Goal: Task Accomplishment & Management: Manage account settings

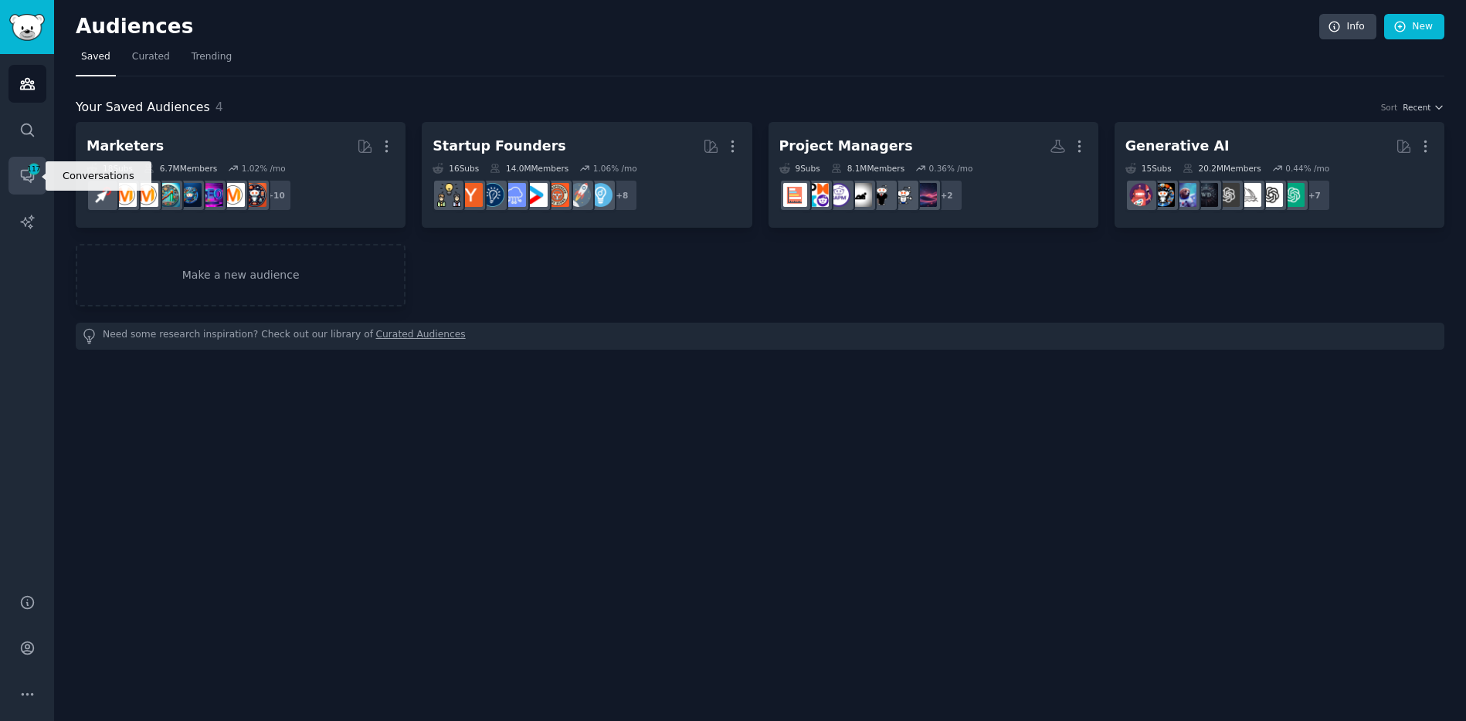
click at [29, 173] on span "117" at bounding box center [34, 169] width 14 height 11
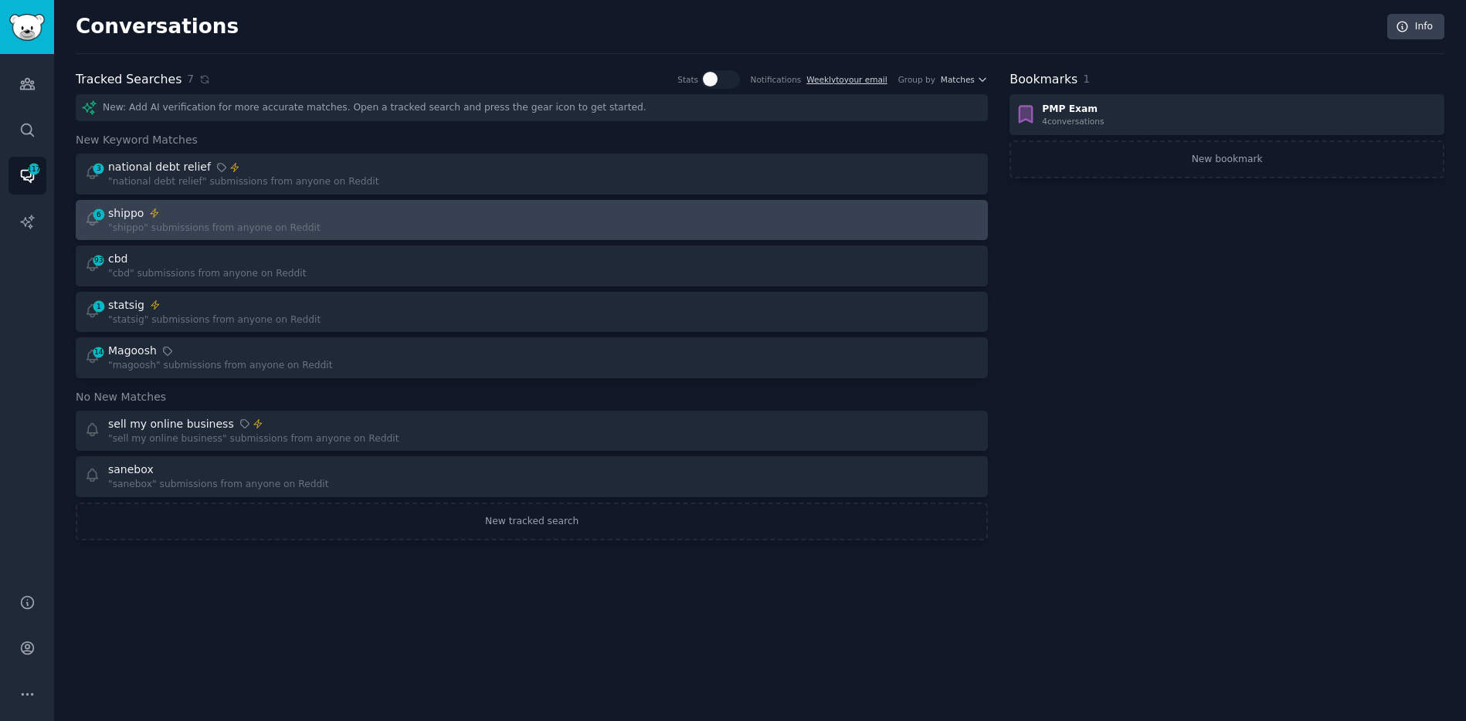
click at [315, 215] on div "6 shippo "shippo" submissions from anyone on Reddit" at bounding box center [302, 220] width 437 height 30
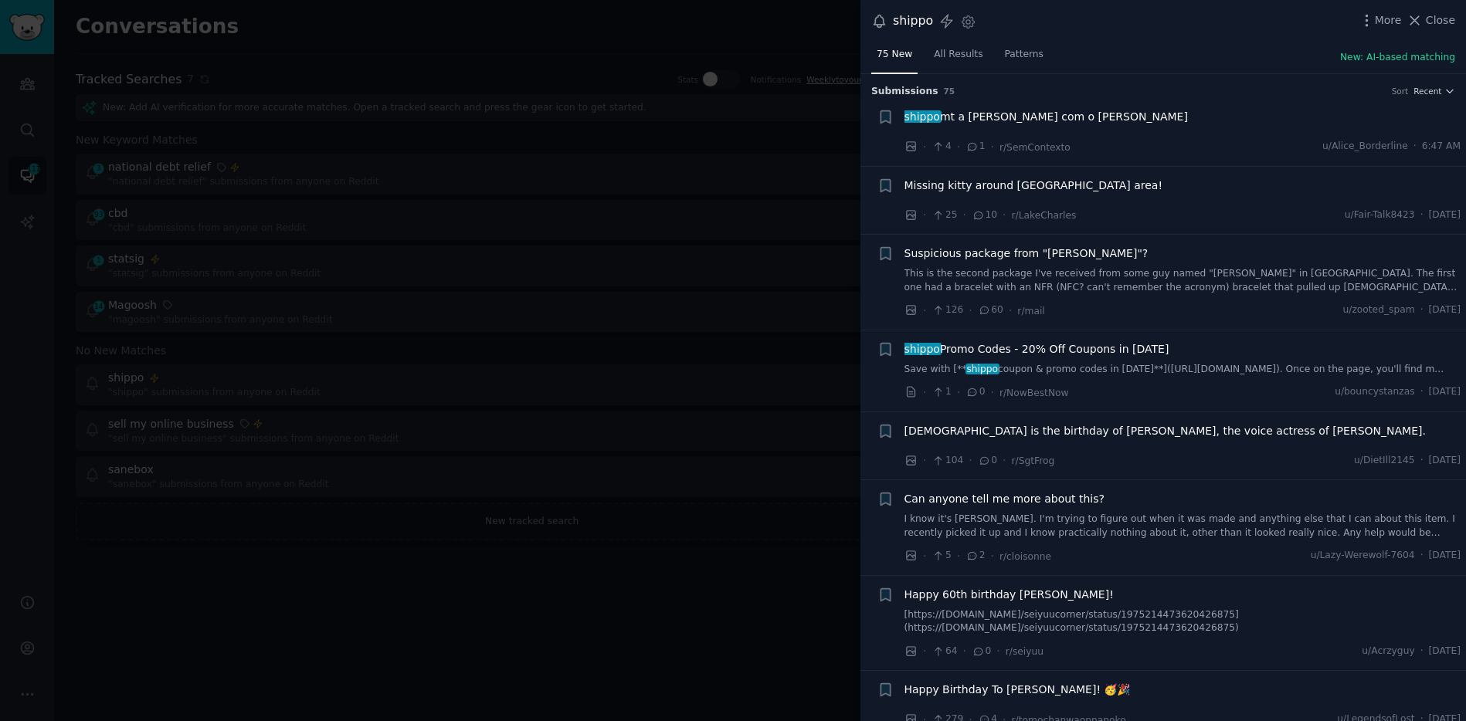
click at [778, 145] on div at bounding box center [733, 360] width 1466 height 721
click at [1421, 20] on div "shippo Settings More Close 75 New All Results Patterns New: AI-based matching S…" at bounding box center [1162, 360] width 605 height 721
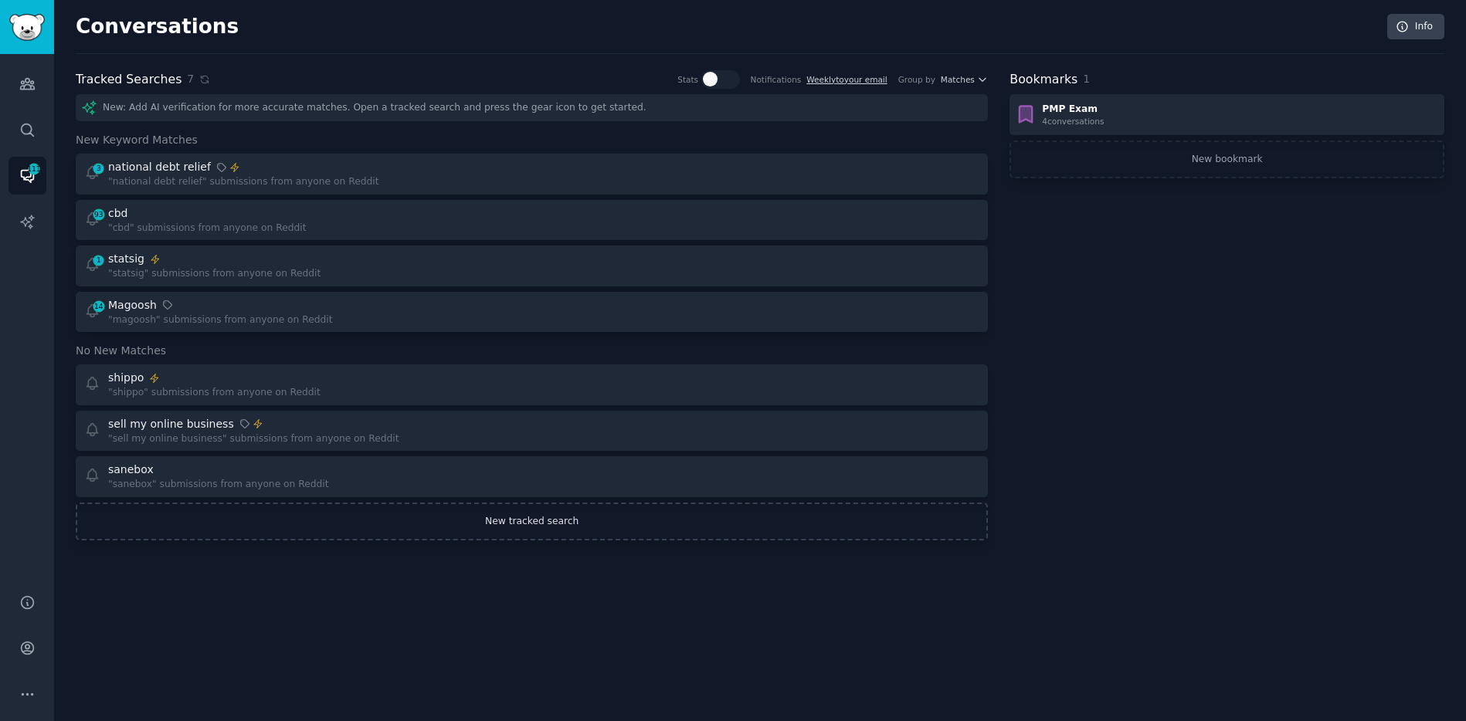
click at [510, 526] on link "New tracked search" at bounding box center [532, 522] width 912 height 39
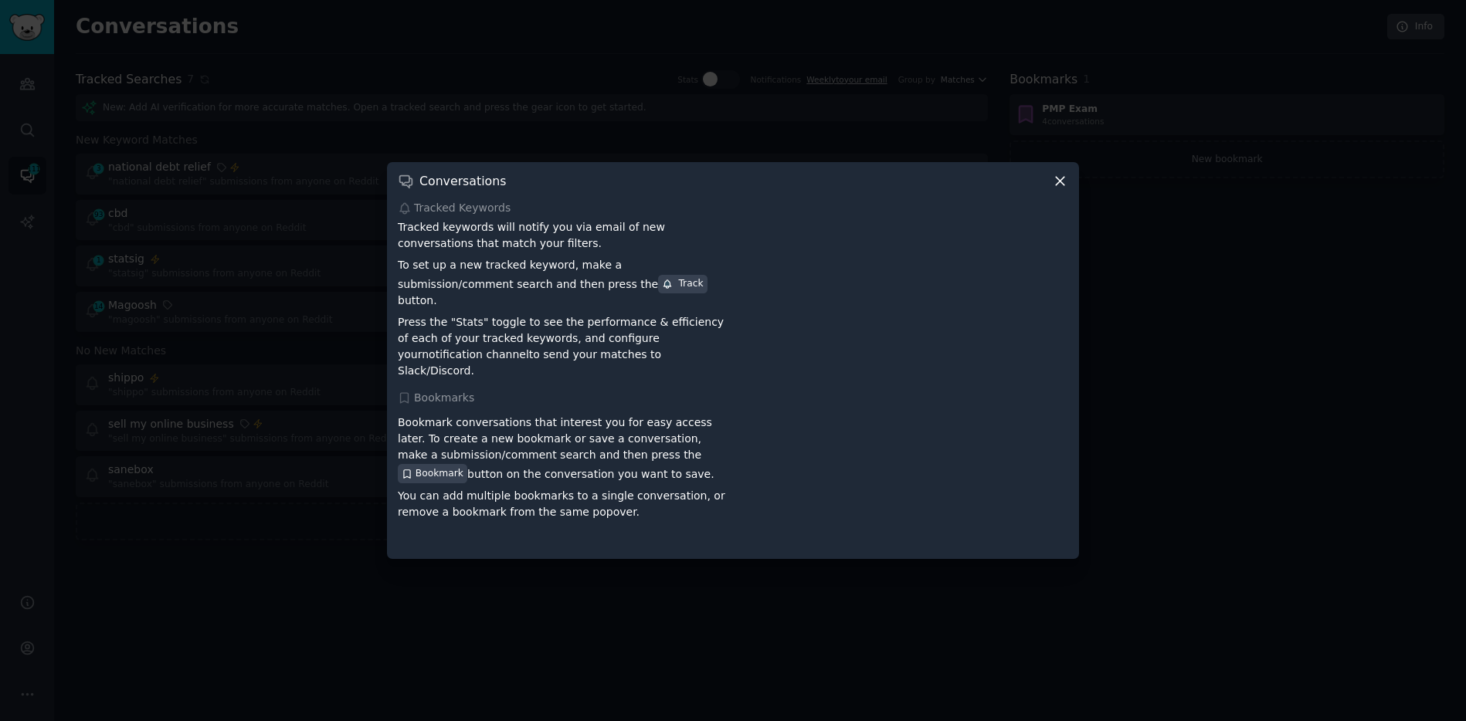
click at [1061, 186] on icon at bounding box center [1060, 182] width 8 height 8
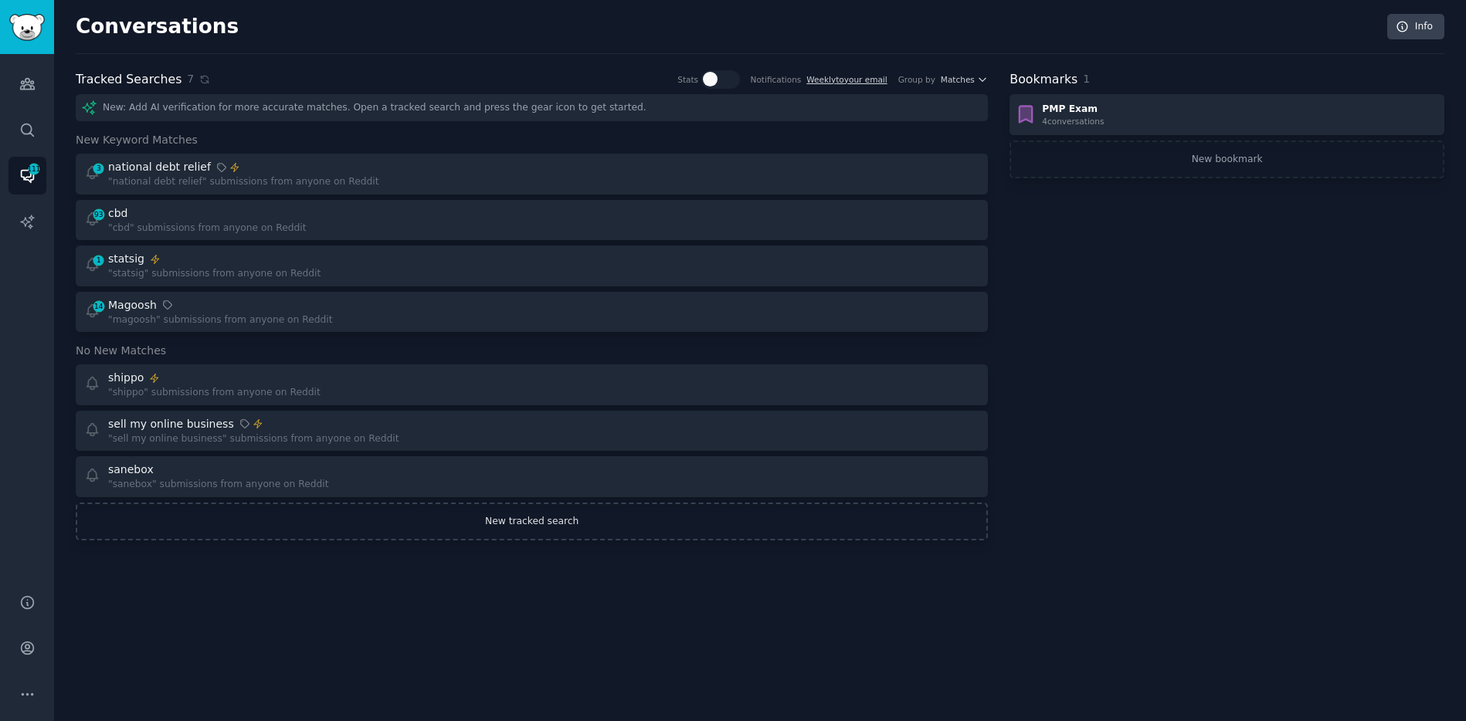
click at [517, 521] on link "New tracked search" at bounding box center [532, 522] width 912 height 39
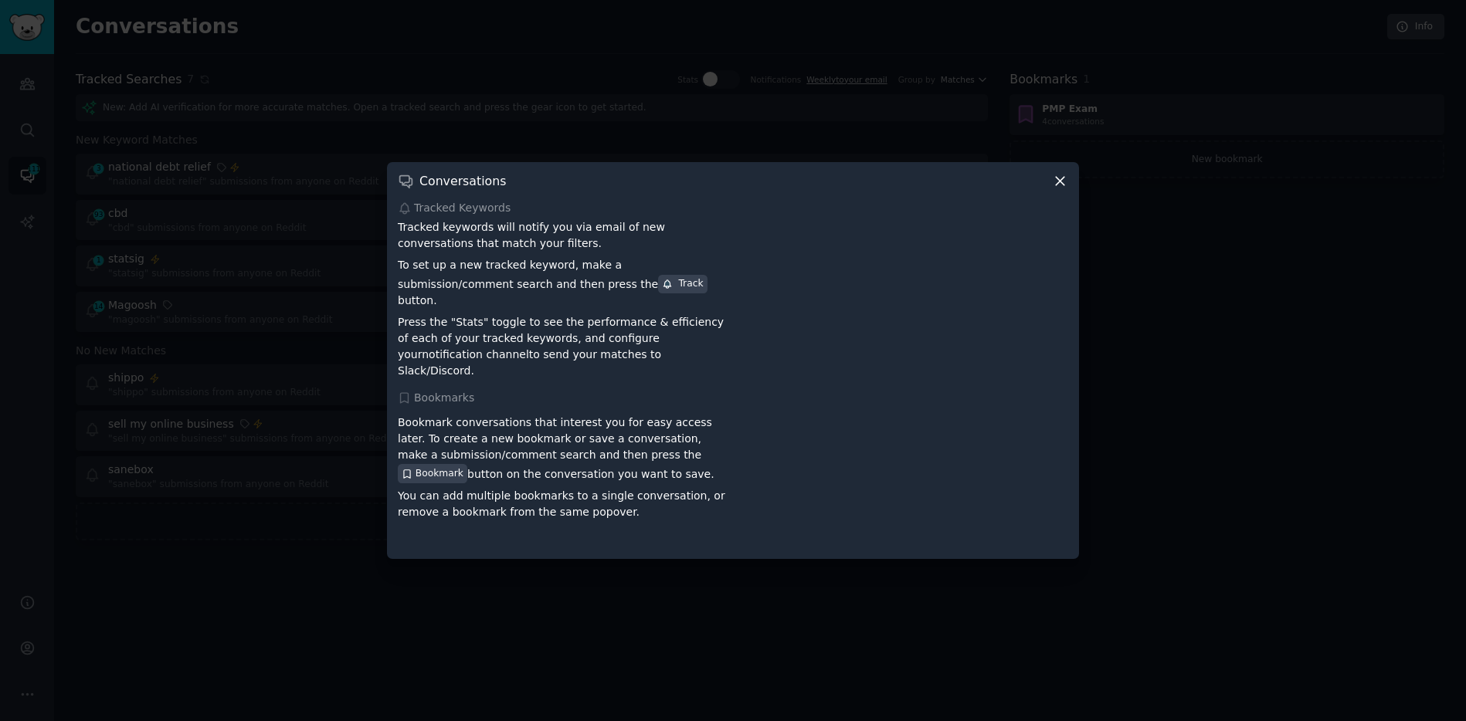
click at [1058, 189] on icon at bounding box center [1060, 181] width 16 height 16
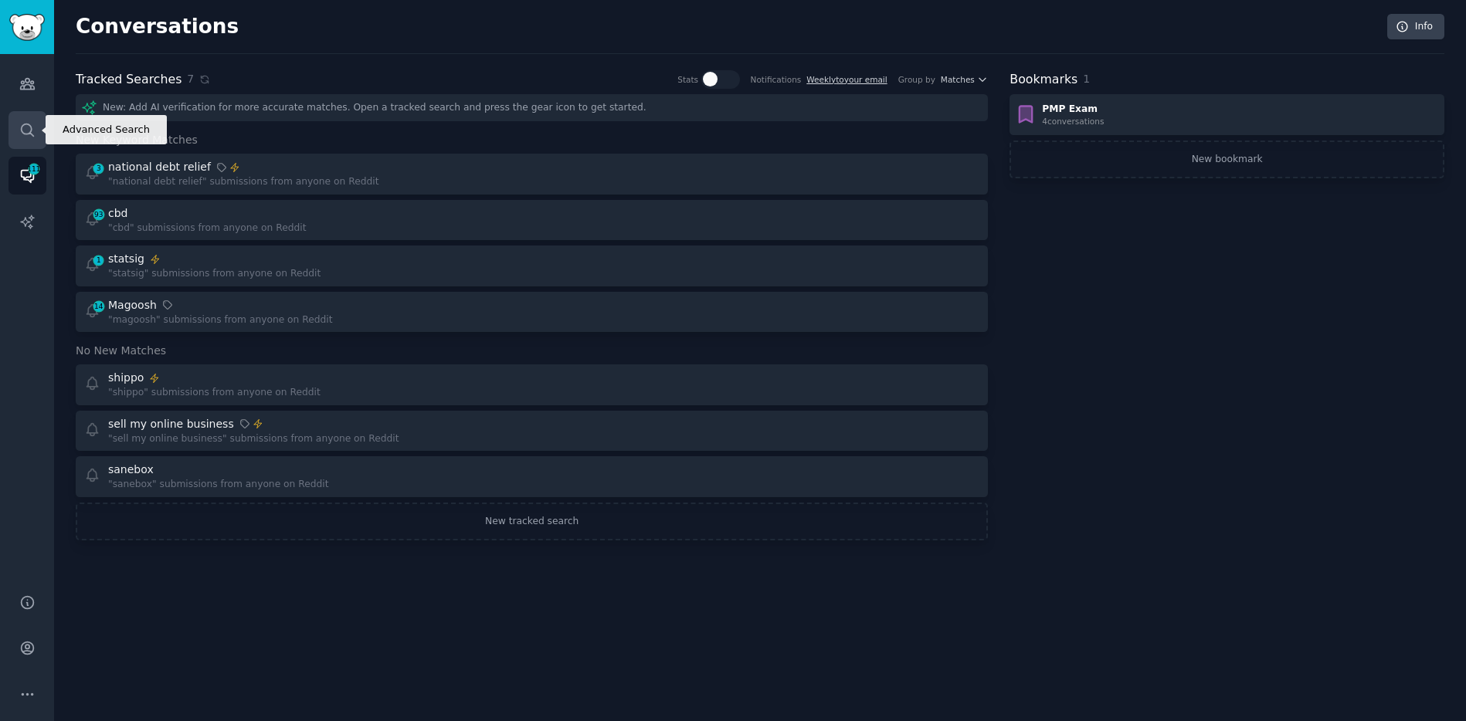
click at [25, 125] on icon "Sidebar" at bounding box center [27, 130] width 16 height 16
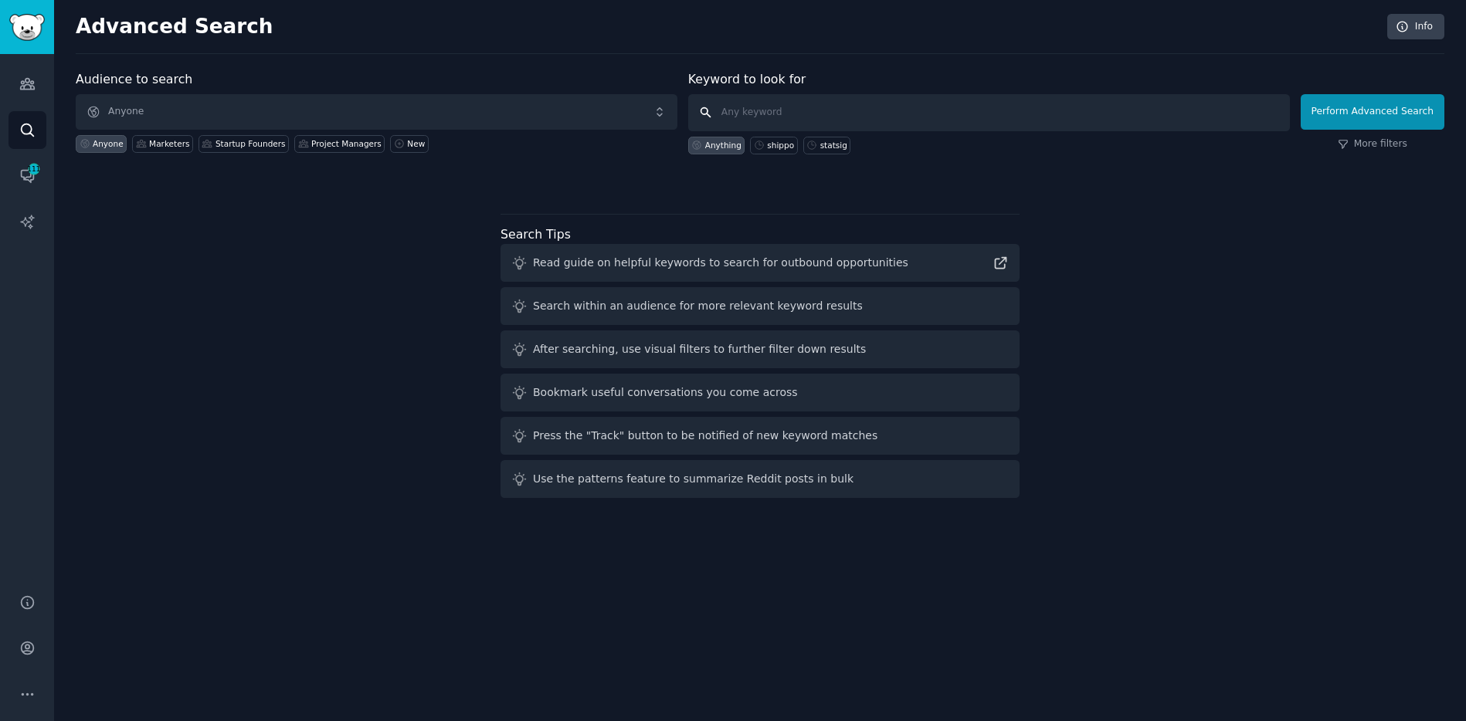
click at [761, 114] on input "text" at bounding box center [989, 112] width 602 height 37
type input "homebase software"
click button "Perform Advanced Search" at bounding box center [1373, 112] width 144 height 36
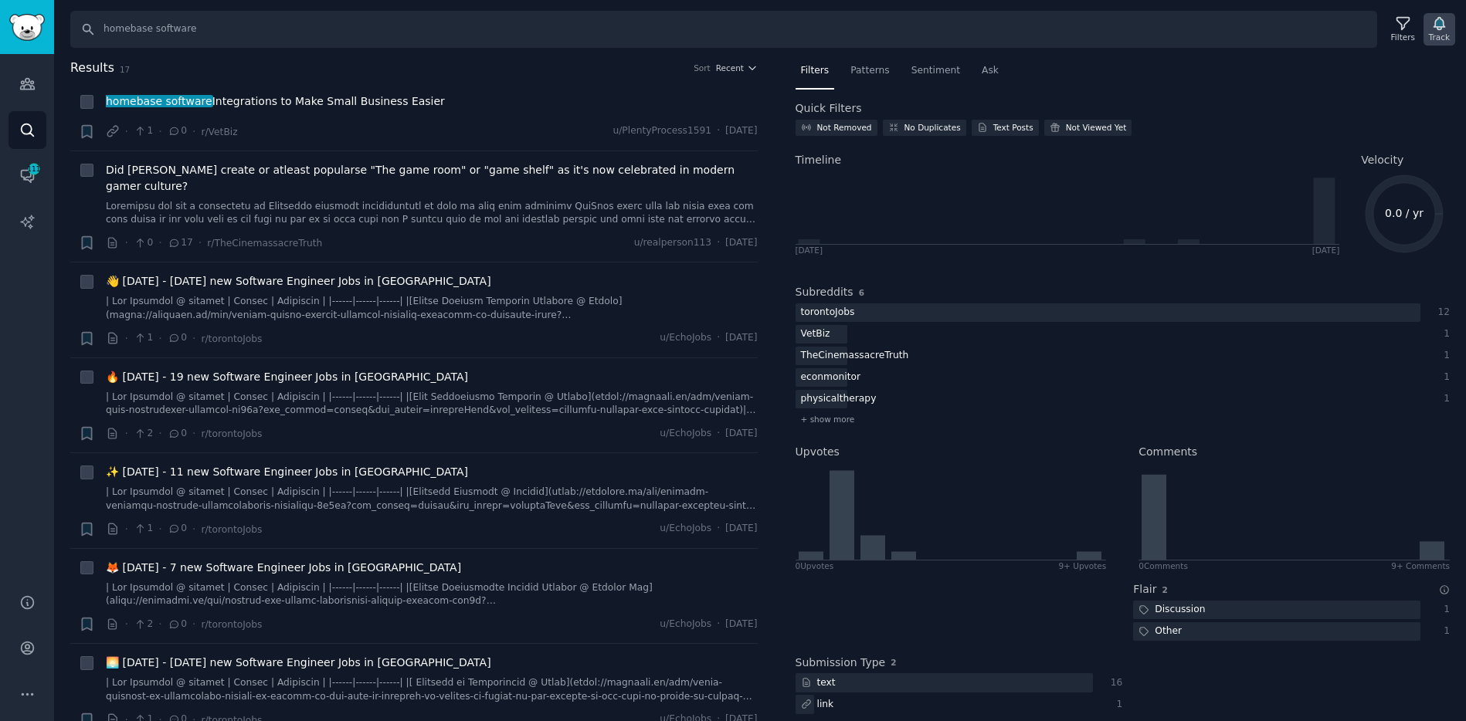
click at [1442, 22] on icon "button" at bounding box center [1438, 24] width 11 height 12
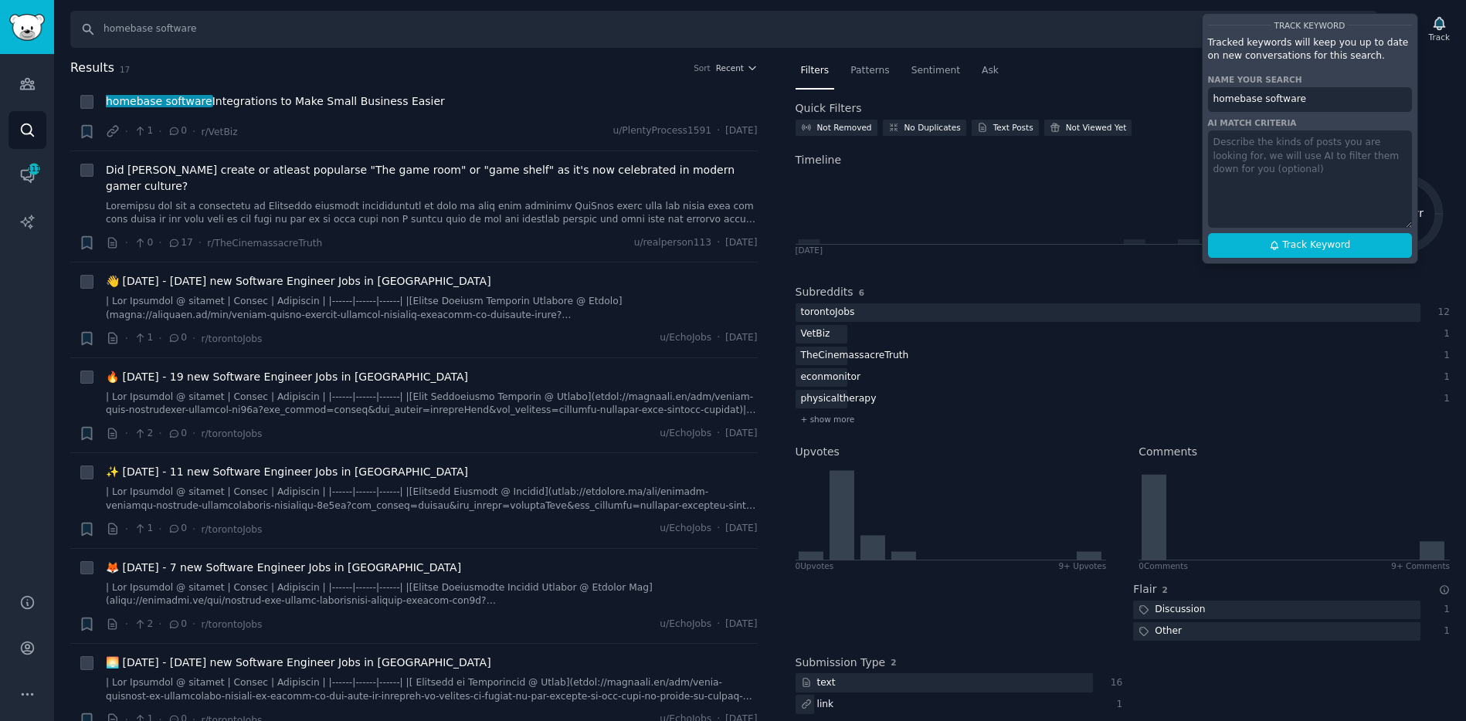
click at [1318, 101] on input "homebase software" at bounding box center [1310, 99] width 204 height 25
type input "homebase"
click at [1321, 167] on textarea at bounding box center [1310, 179] width 204 height 97
type textarea "Homebase software mentions."
click at [1311, 243] on span "Track Keyword" at bounding box center [1316, 246] width 68 height 14
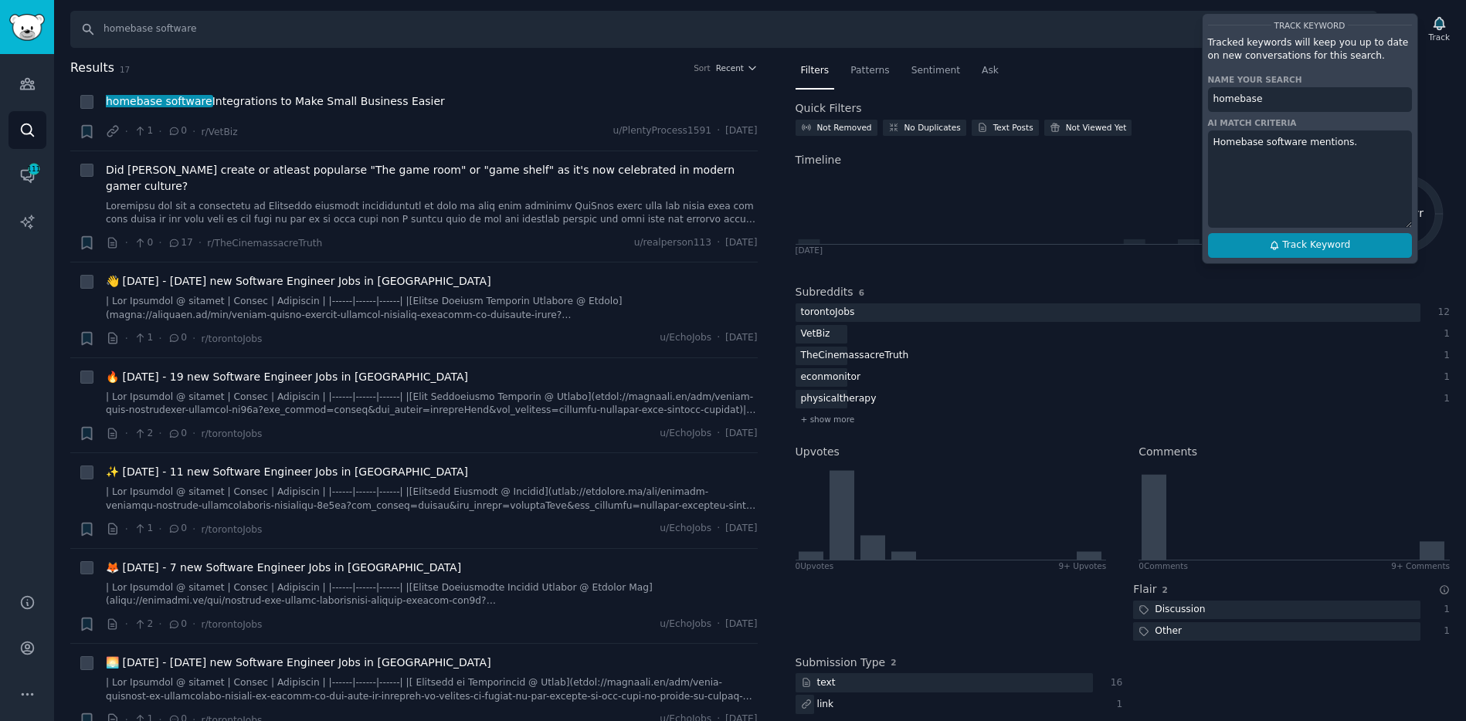
type input "homebase"
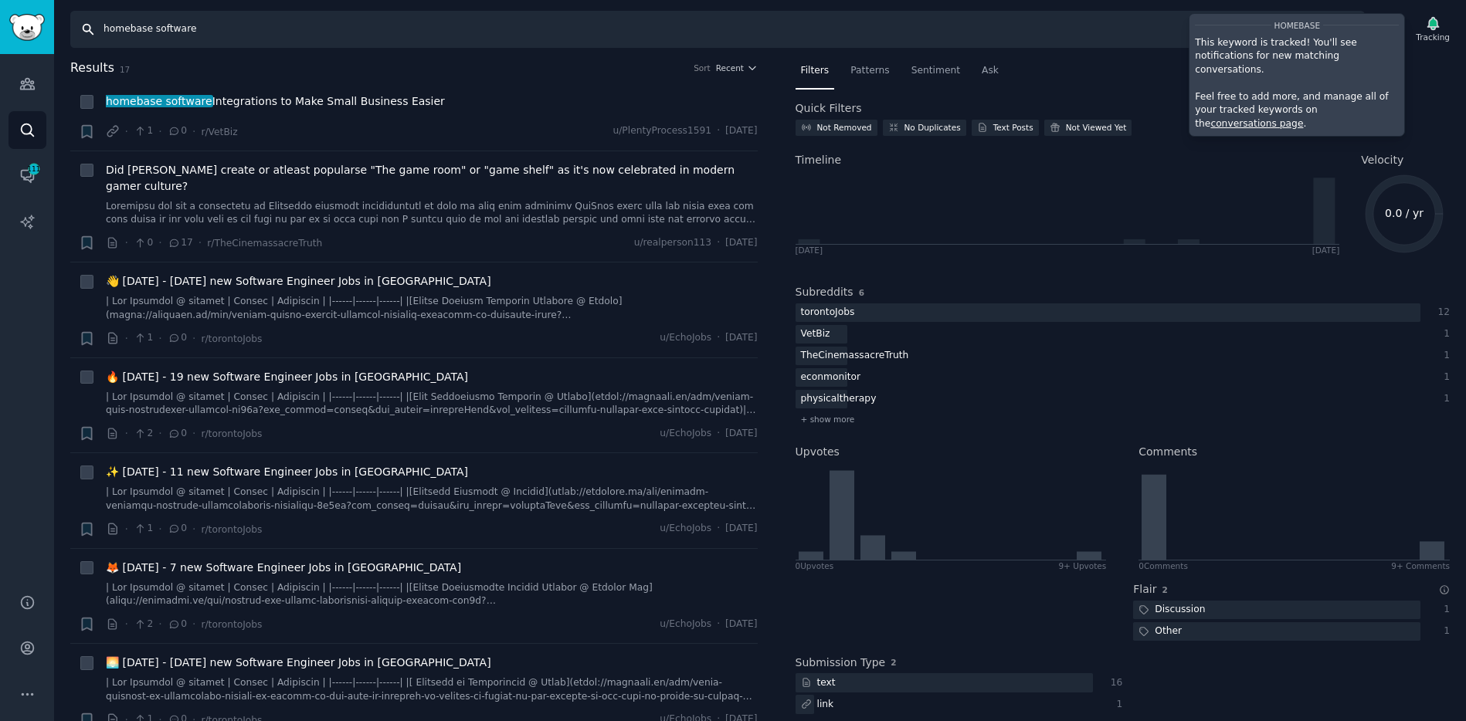
click at [453, 36] on input "homebase software" at bounding box center [717, 29] width 1294 height 37
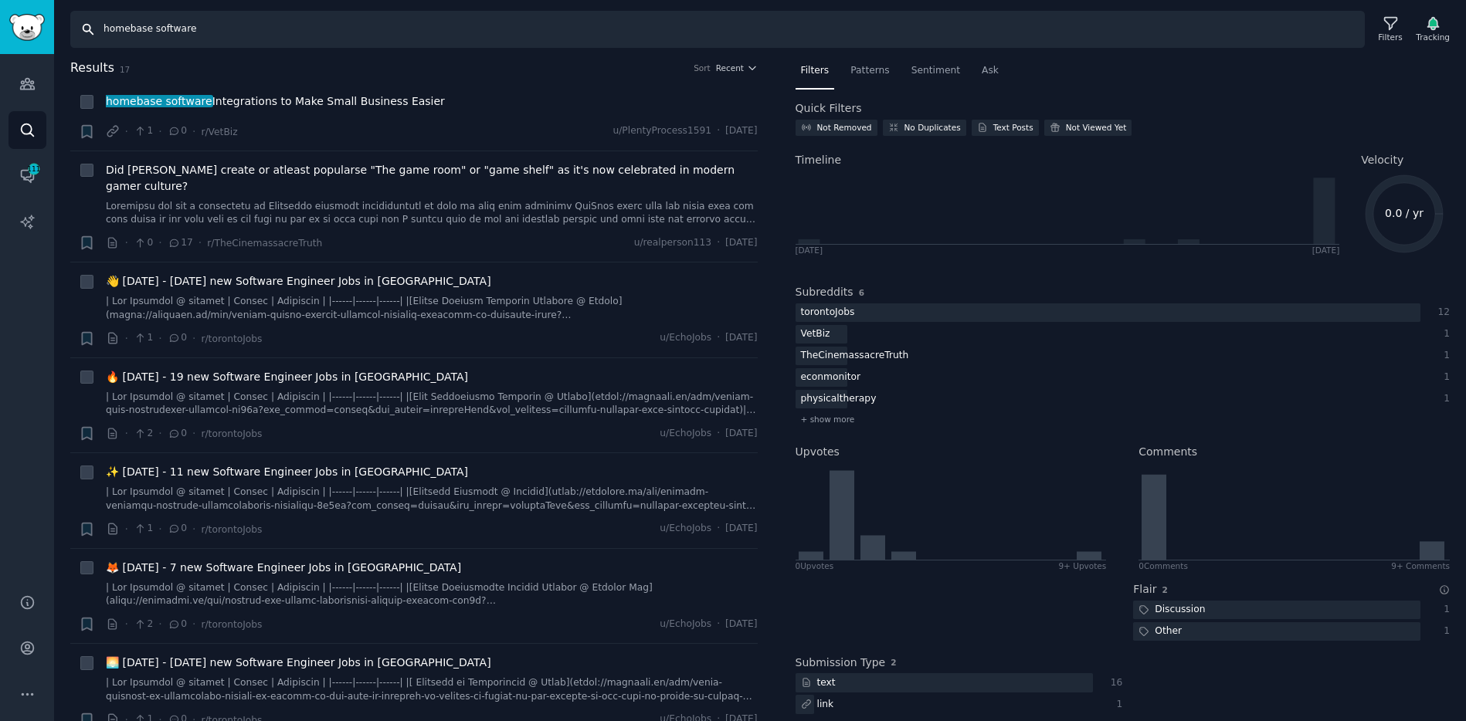
drag, startPoint x: 453, startPoint y: 36, endPoint x: 165, endPoint y: -5, distance: 290.1
click at [165, 0] on html "Audiences Search Conversations 111 AI Reports Help Account More Search homebase…" at bounding box center [733, 360] width 1466 height 721
type input "Homebase"
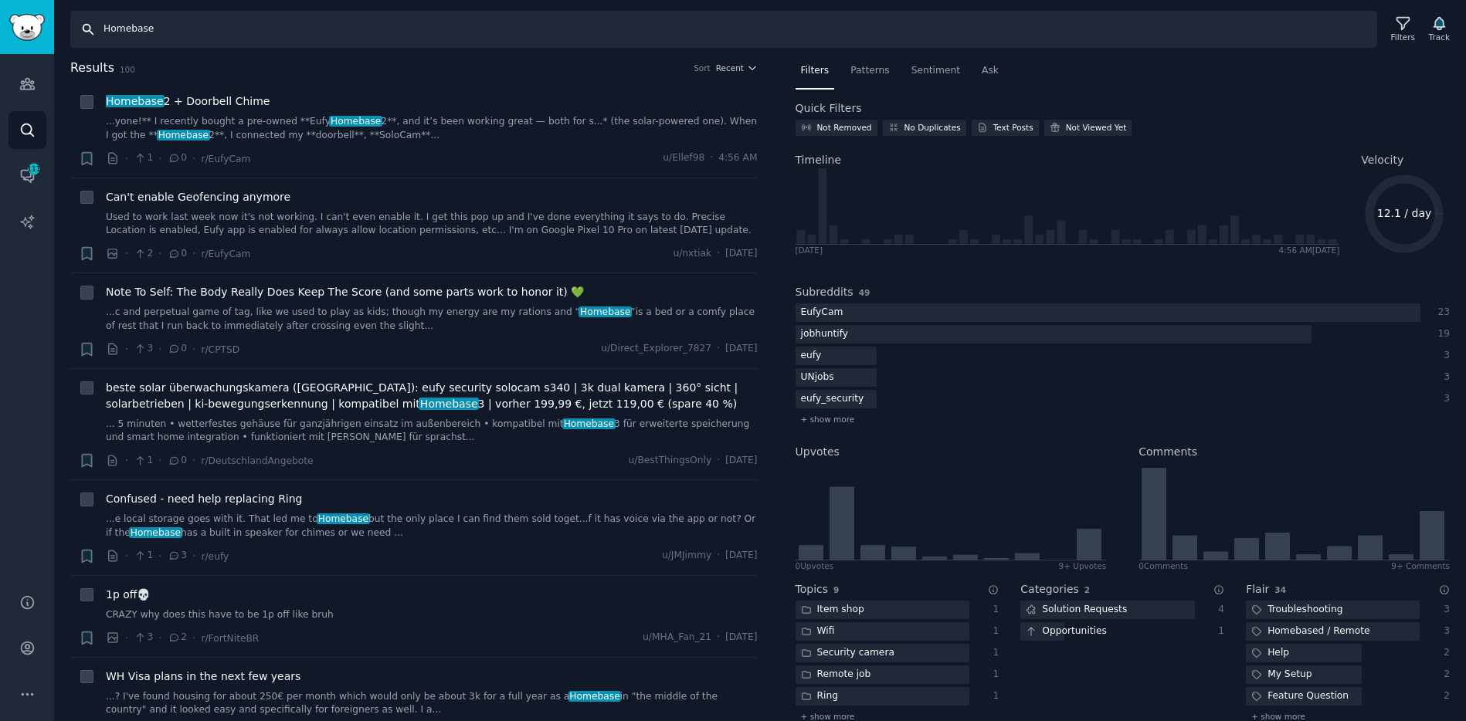
drag, startPoint x: 220, startPoint y: 28, endPoint x: 125, endPoint y: 17, distance: 95.6
click at [125, 17] on input "Homebase" at bounding box center [723, 29] width 1307 height 37
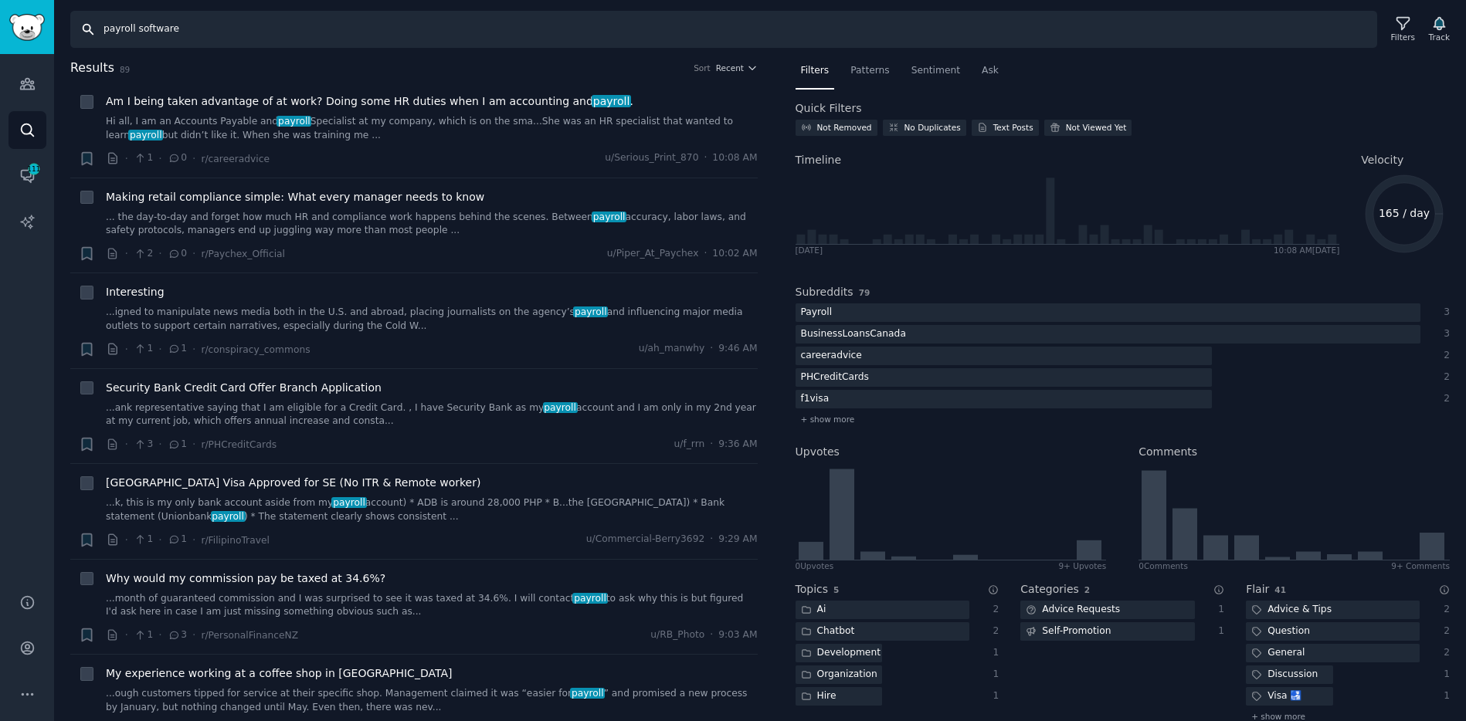
type input "payroll software"
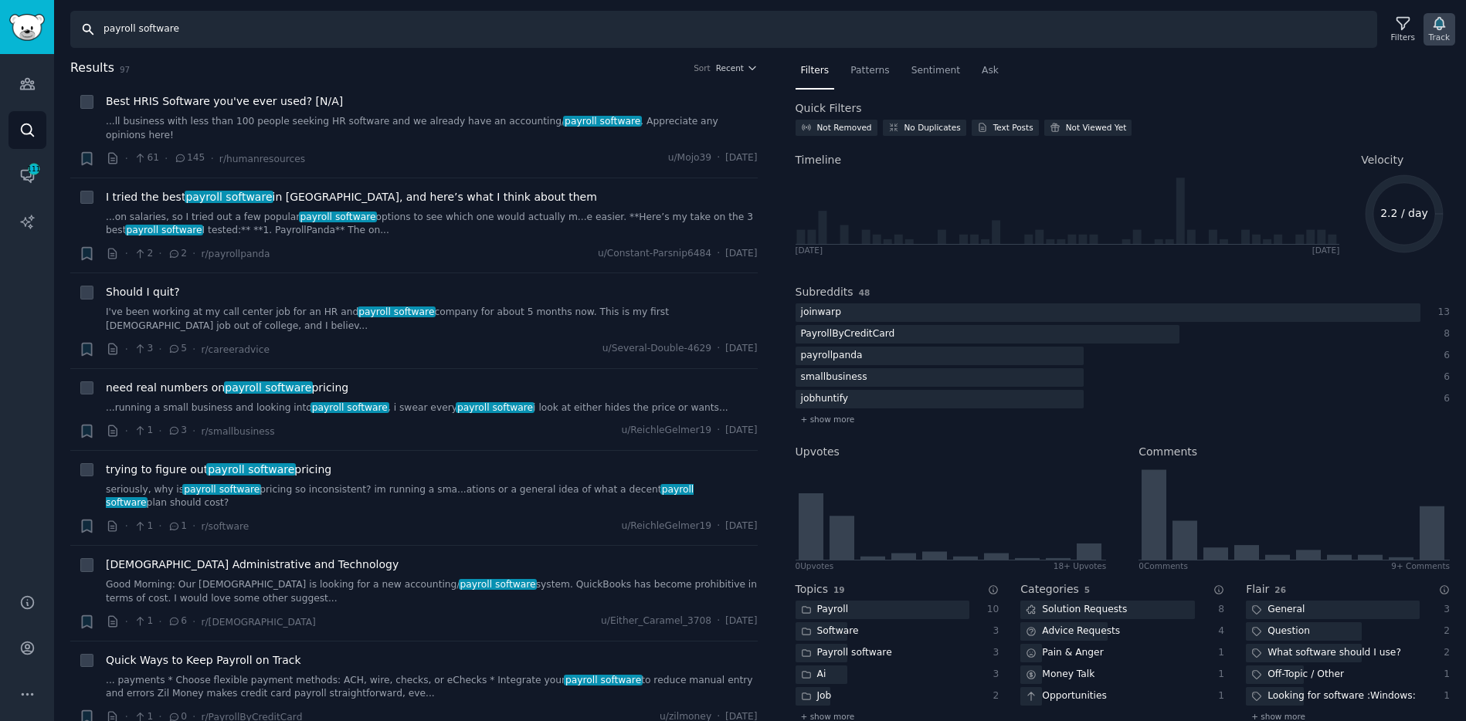
click at [1440, 17] on icon "button" at bounding box center [1439, 23] width 16 height 16
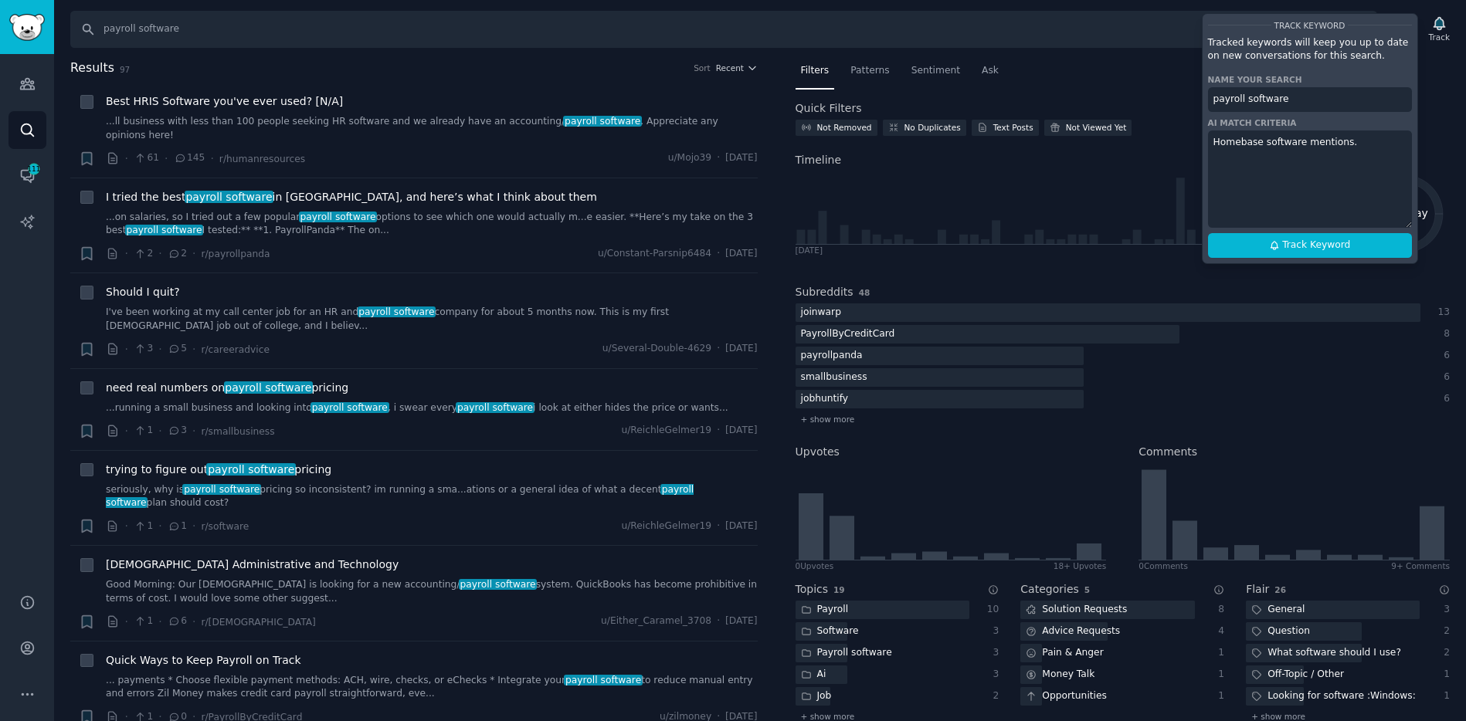
drag, startPoint x: 1356, startPoint y: 145, endPoint x: 1216, endPoint y: 134, distance: 140.3
click at [1216, 134] on textarea "Homebase software mentions." at bounding box center [1310, 179] width 204 height 97
click at [1305, 241] on span "Track Keyword" at bounding box center [1316, 246] width 68 height 14
type input "payroll software"
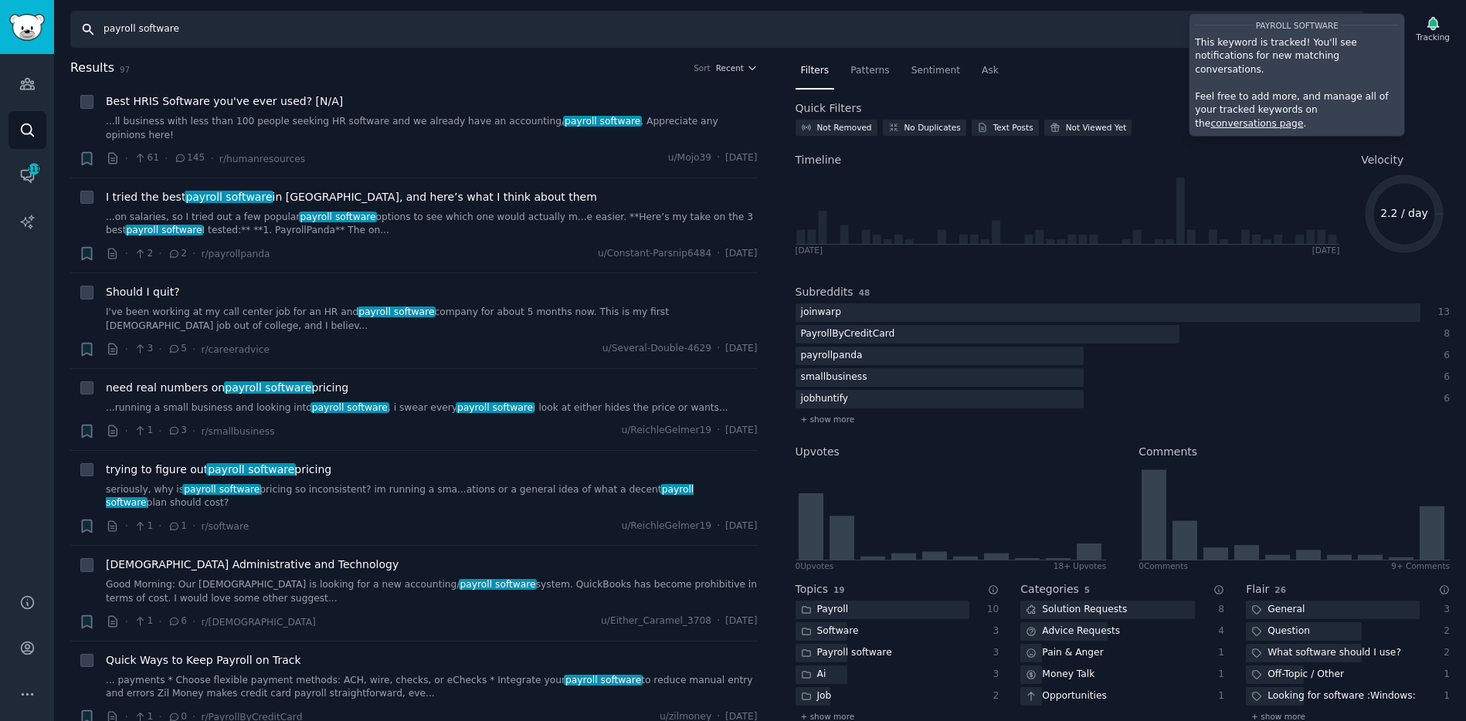
click at [190, 25] on input "payroll software" at bounding box center [717, 29] width 1294 height 37
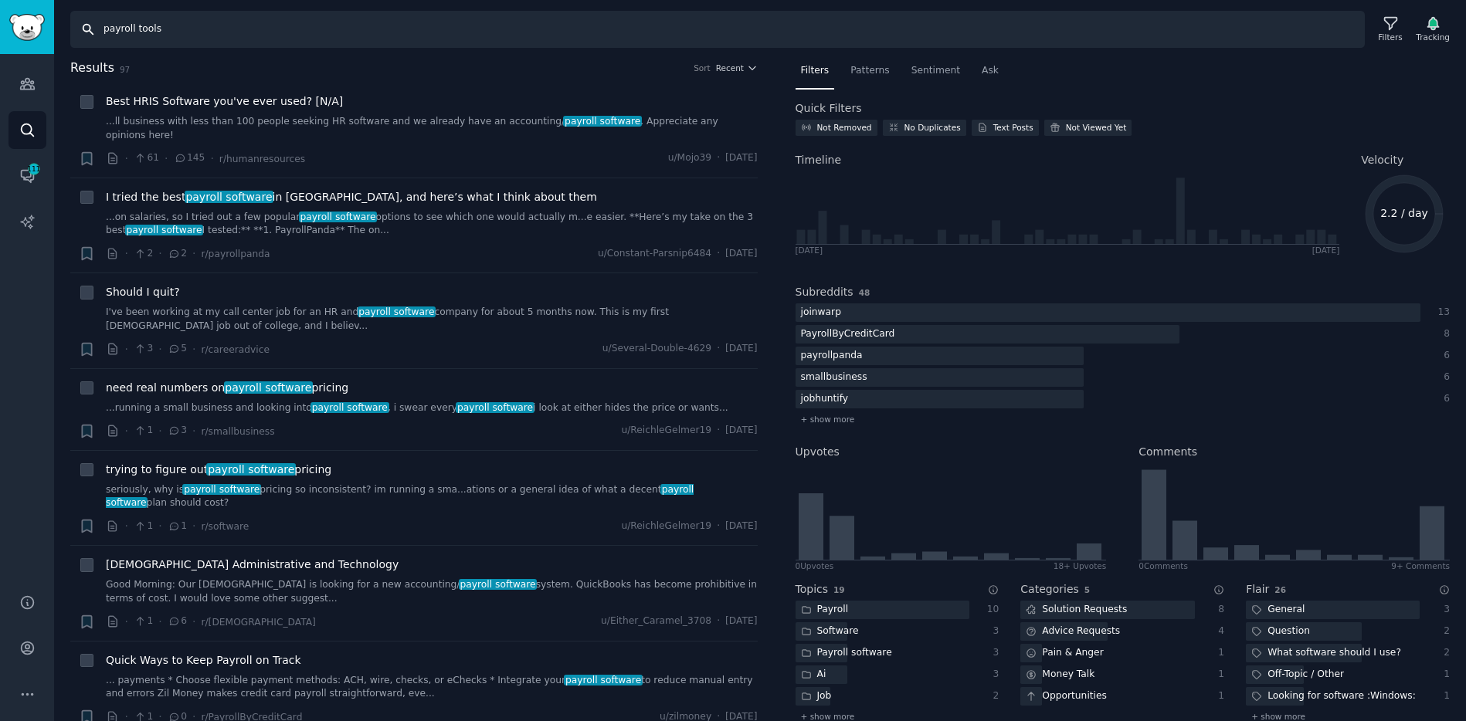
type input "payroll tools"
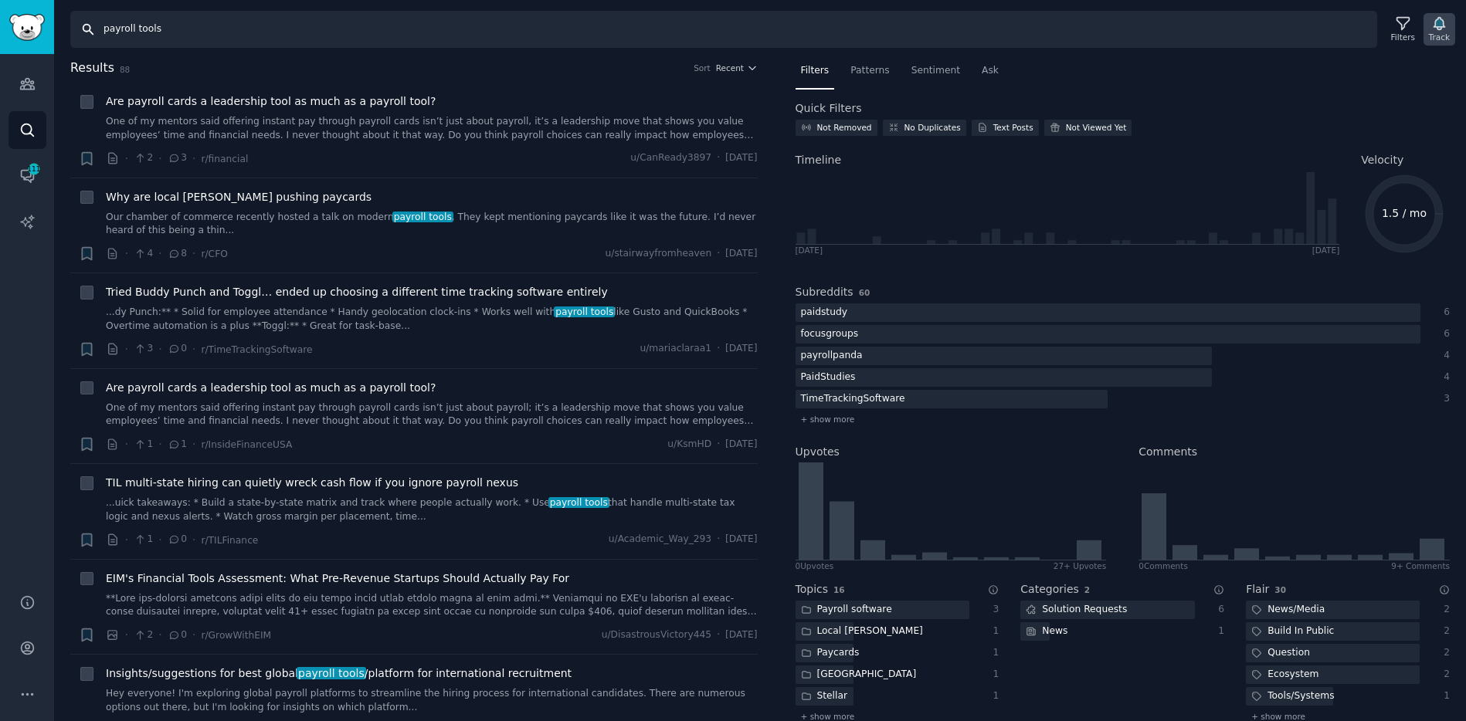
click at [1439, 25] on icon "button" at bounding box center [1438, 24] width 11 height 12
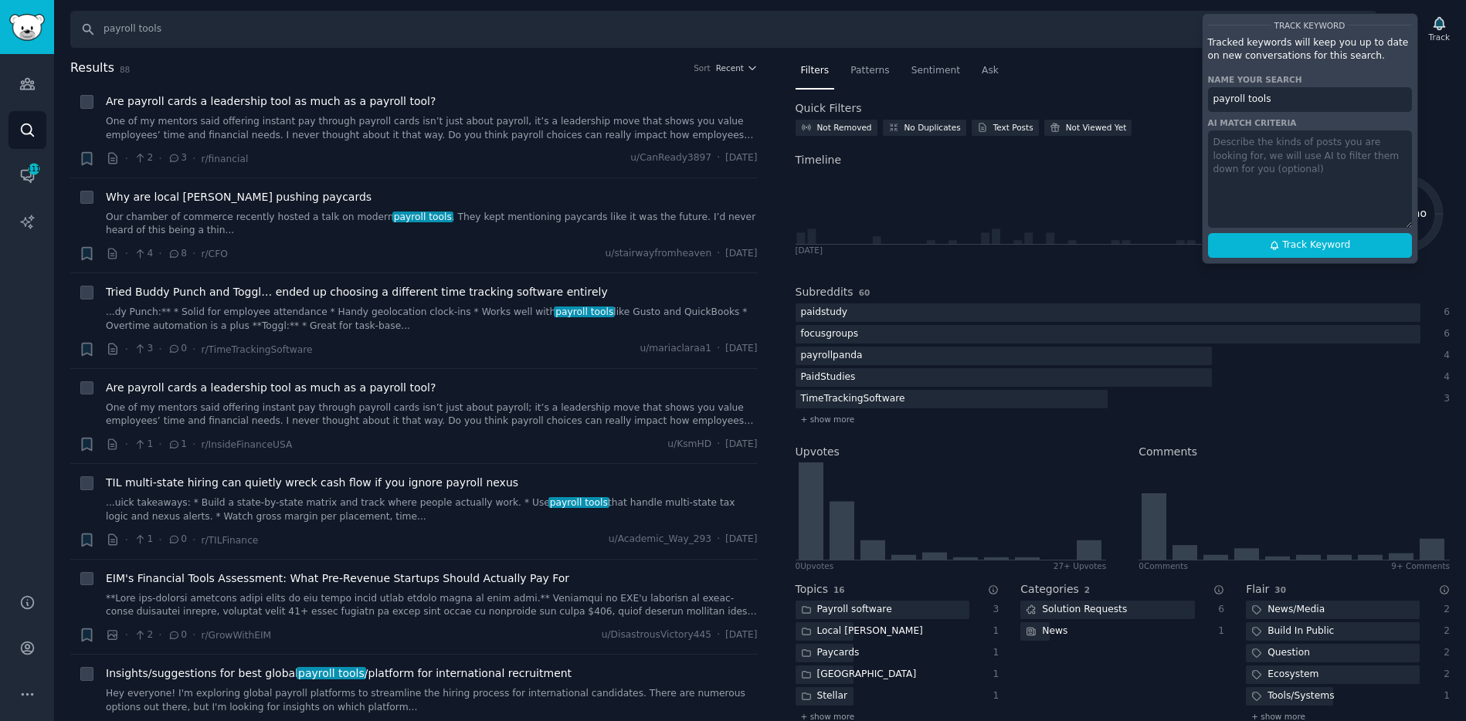
drag, startPoint x: 1306, startPoint y: 239, endPoint x: 1294, endPoint y: 217, distance: 24.9
click at [1306, 239] on span "Track Keyword" at bounding box center [1316, 246] width 68 height 14
type input "payroll tools"
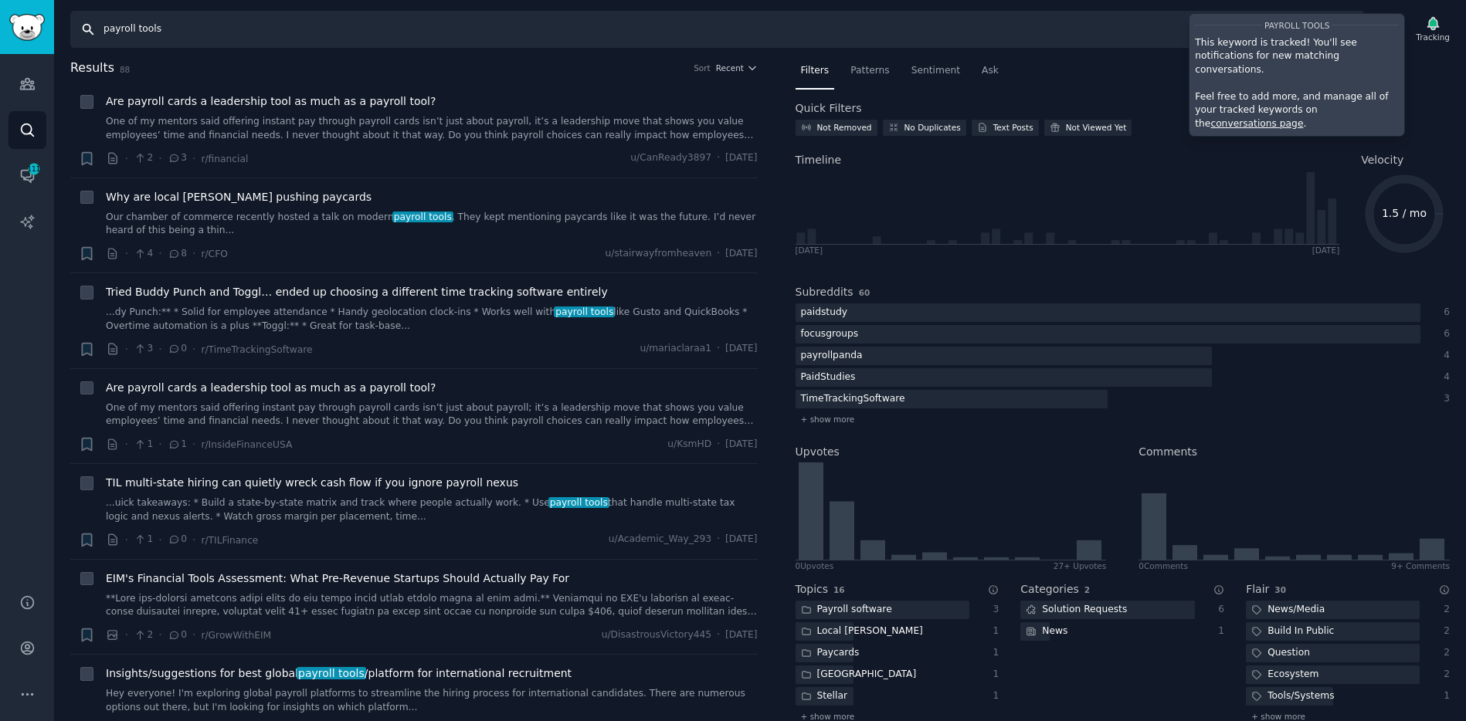
click at [1124, 35] on input "payroll tools" at bounding box center [717, 29] width 1294 height 37
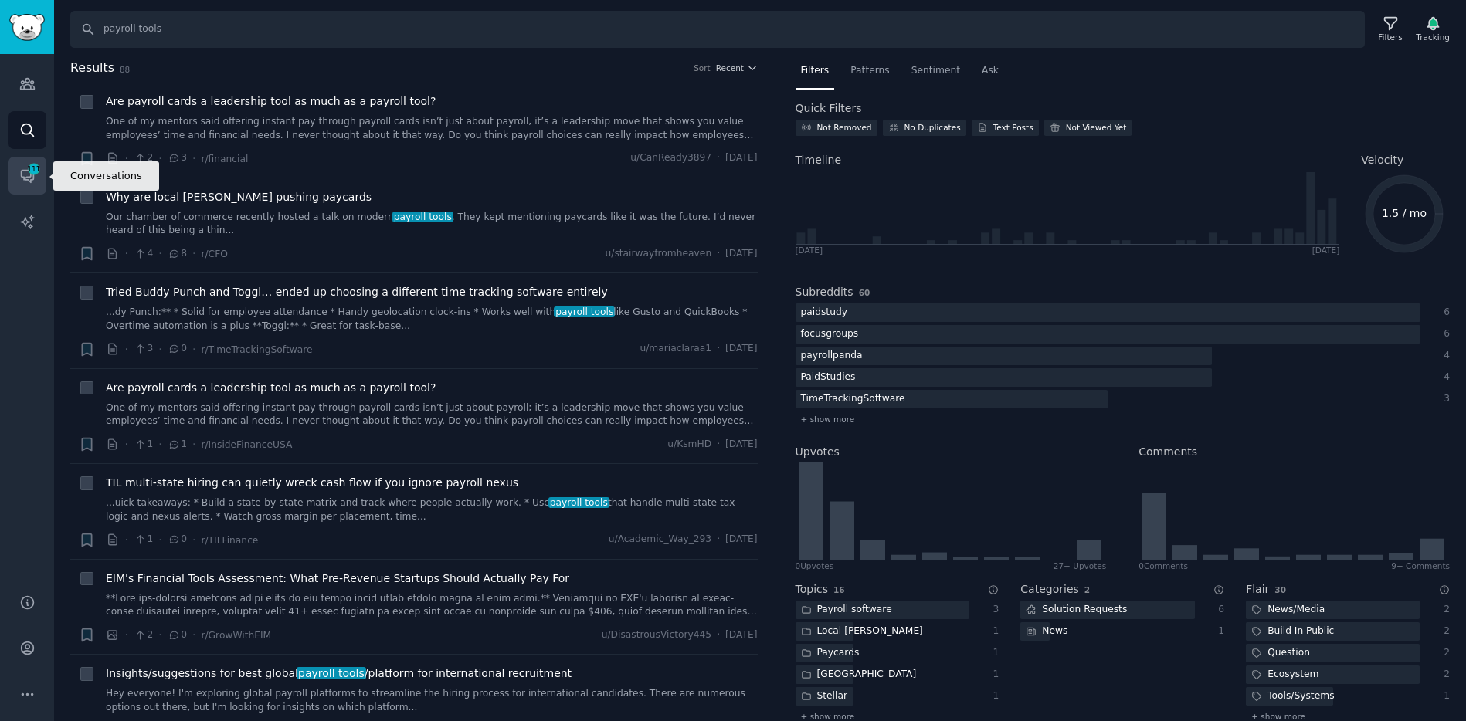
click at [29, 178] on icon "Sidebar" at bounding box center [27, 176] width 16 height 16
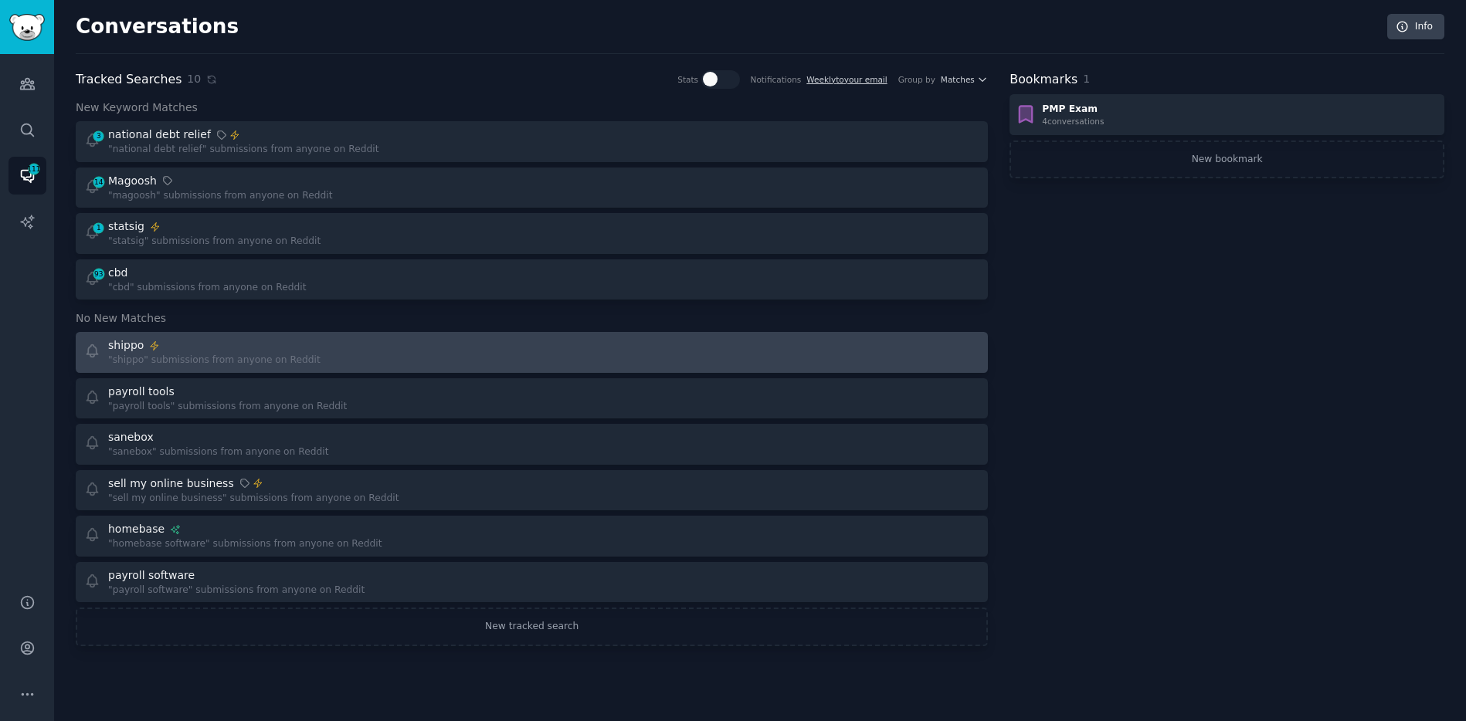
click at [327, 355] on div "shippo "shippo" submissions from anyone on Reddit" at bounding box center [302, 352] width 437 height 30
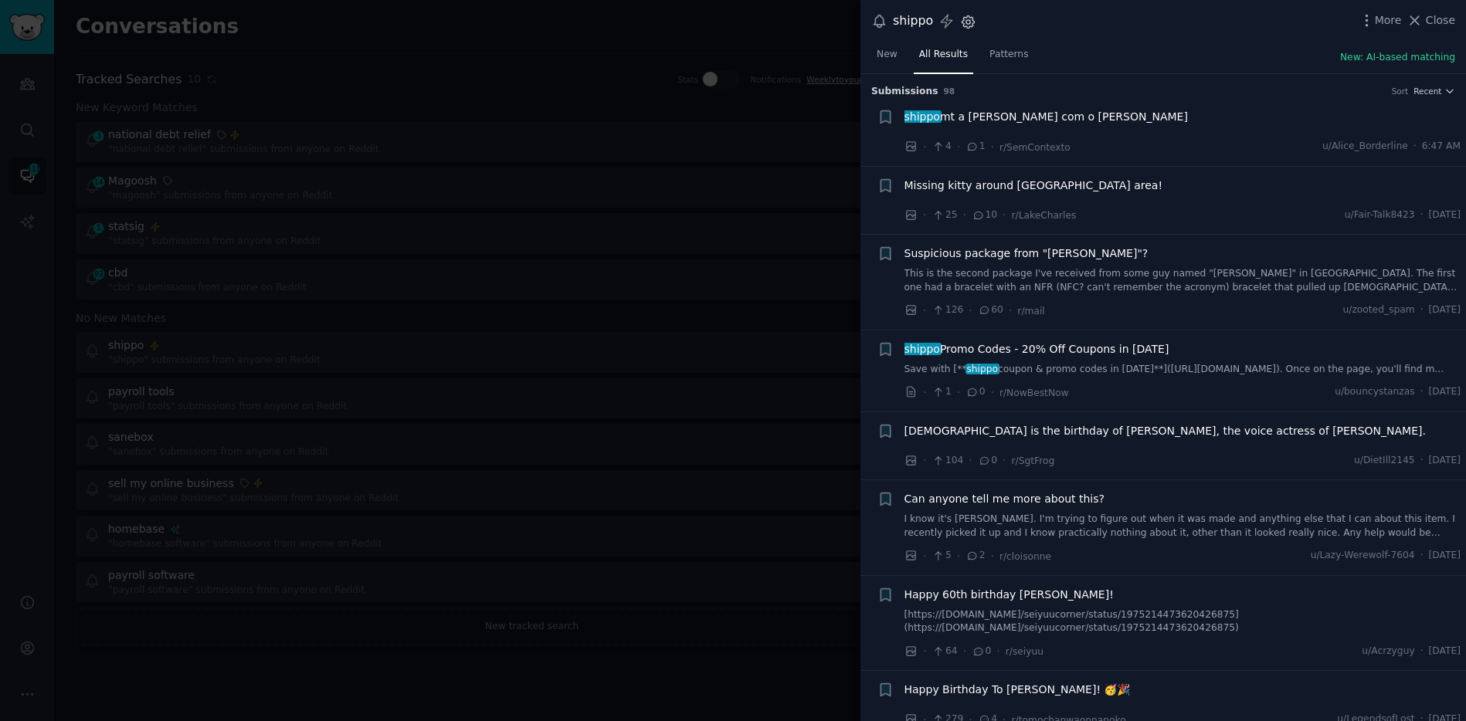
click at [966, 25] on icon "button" at bounding box center [968, 22] width 16 height 16
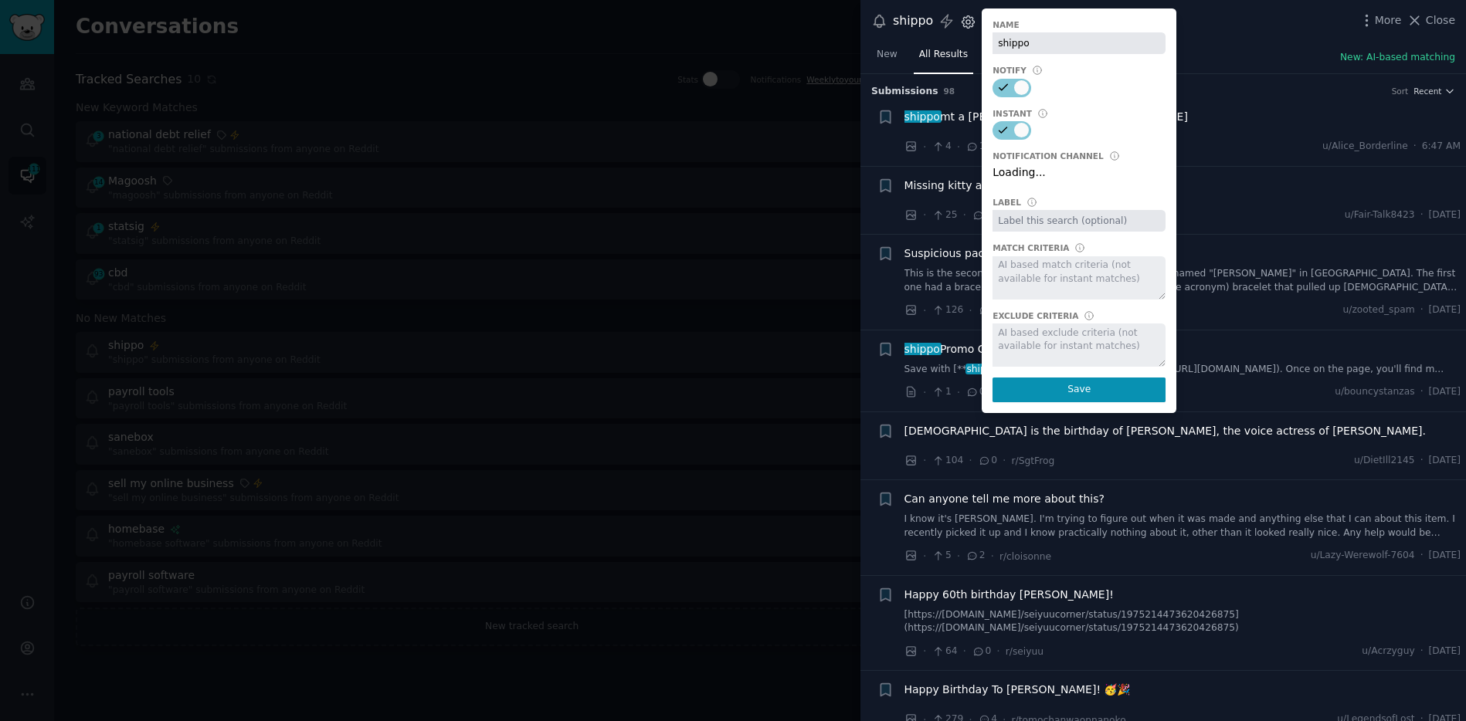
select select "449"
click at [999, 174] on select "Default notification channel Slack: [EMAIL_ADDRESS][DOMAIN_NAME] Slack: [EMAIL_…" at bounding box center [1078, 175] width 173 height 22
click at [1077, 395] on button "Save" at bounding box center [1078, 390] width 173 height 25
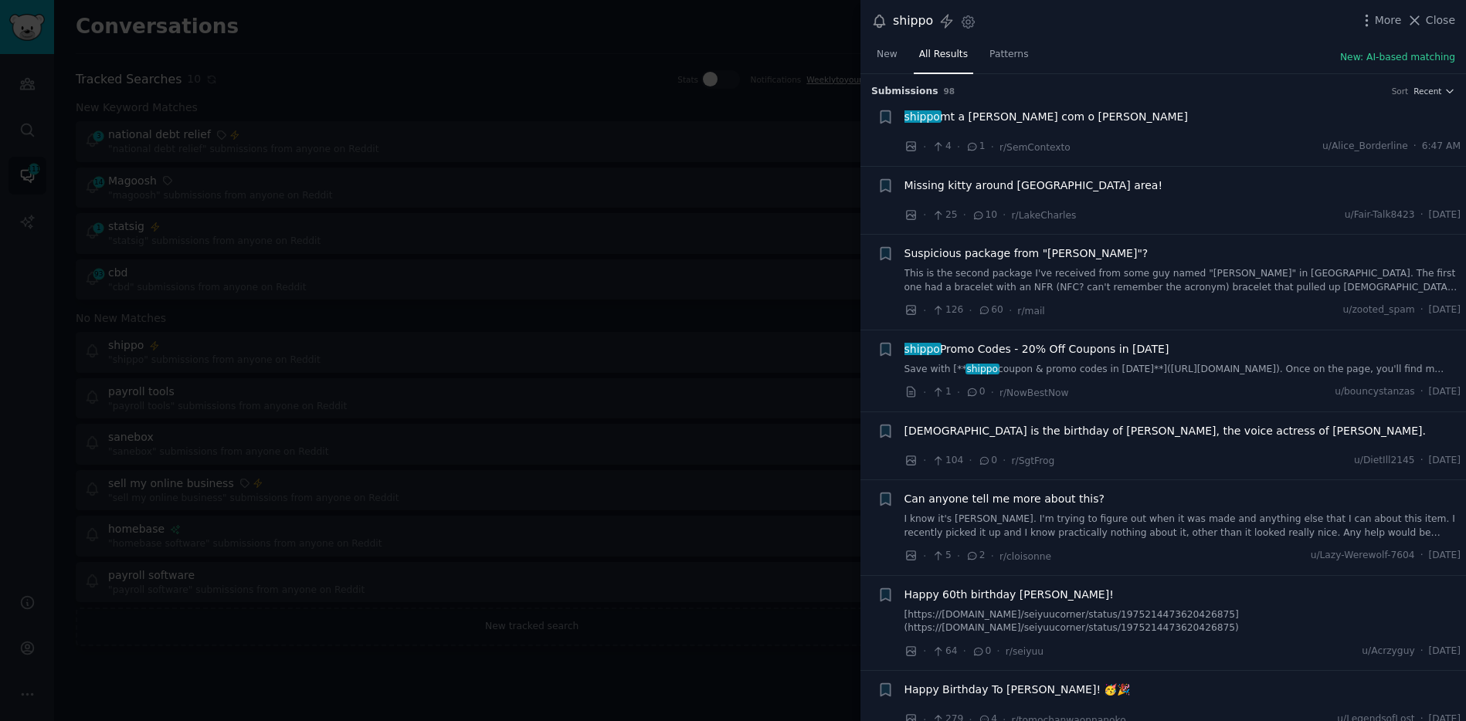
click at [540, 393] on div at bounding box center [733, 360] width 1466 height 721
click at [1423, 22] on icon at bounding box center [1414, 20] width 16 height 16
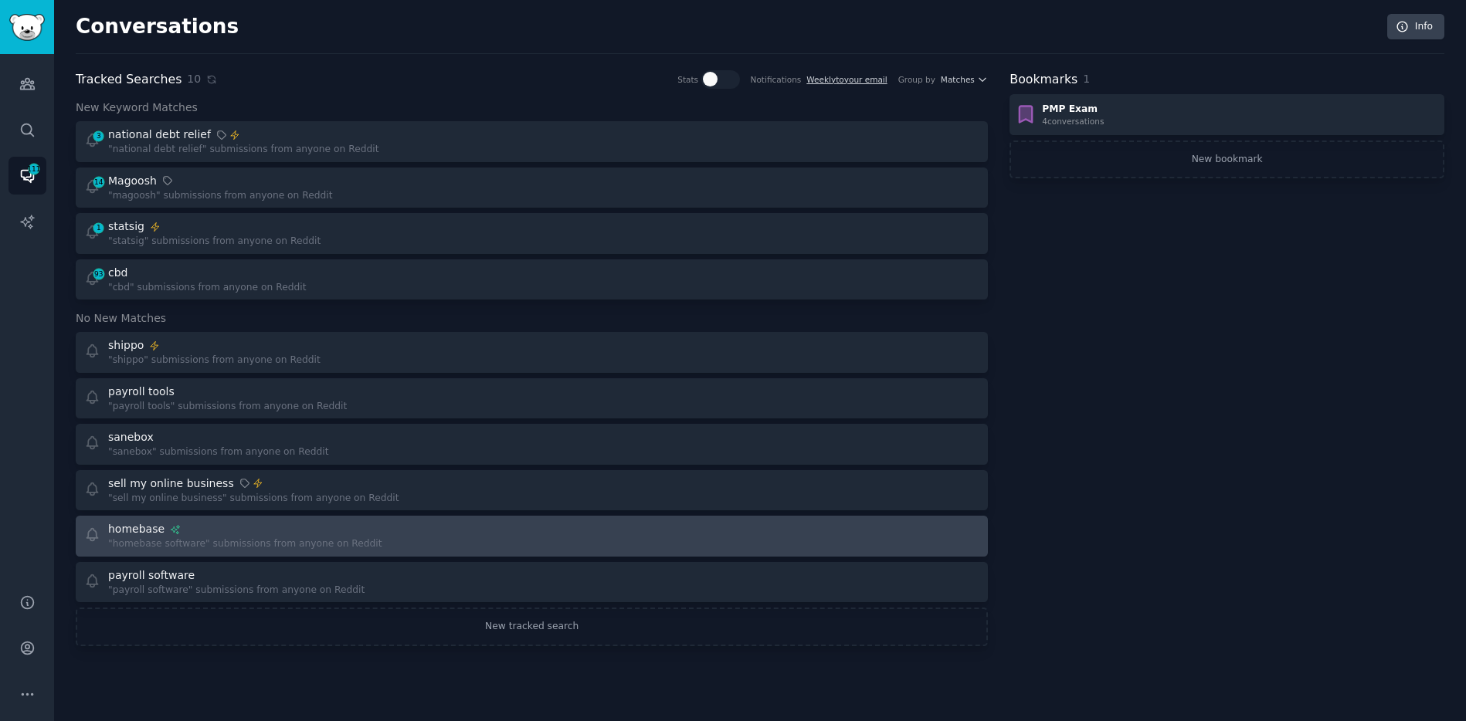
click at [260, 529] on div "homebase" at bounding box center [245, 529] width 274 height 16
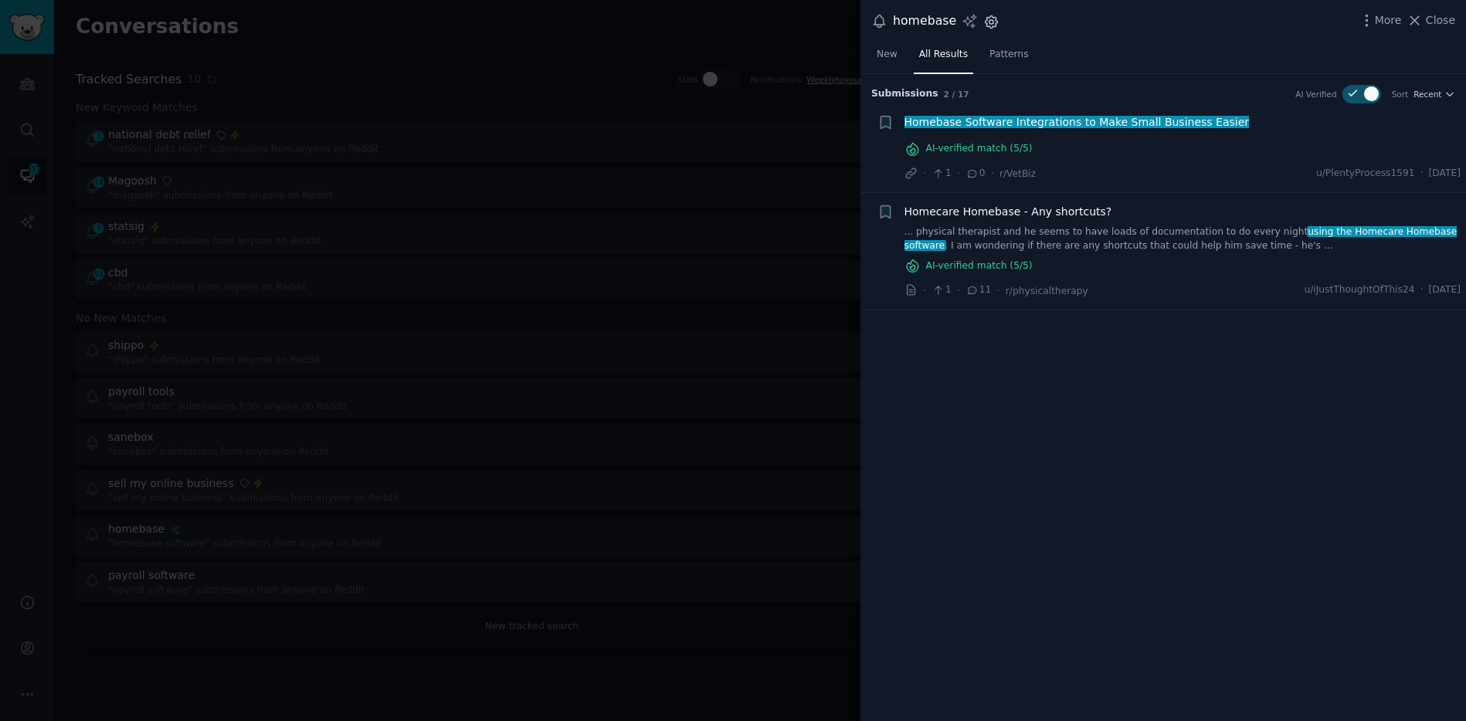
click at [988, 24] on icon "button" at bounding box center [991, 22] width 16 height 16
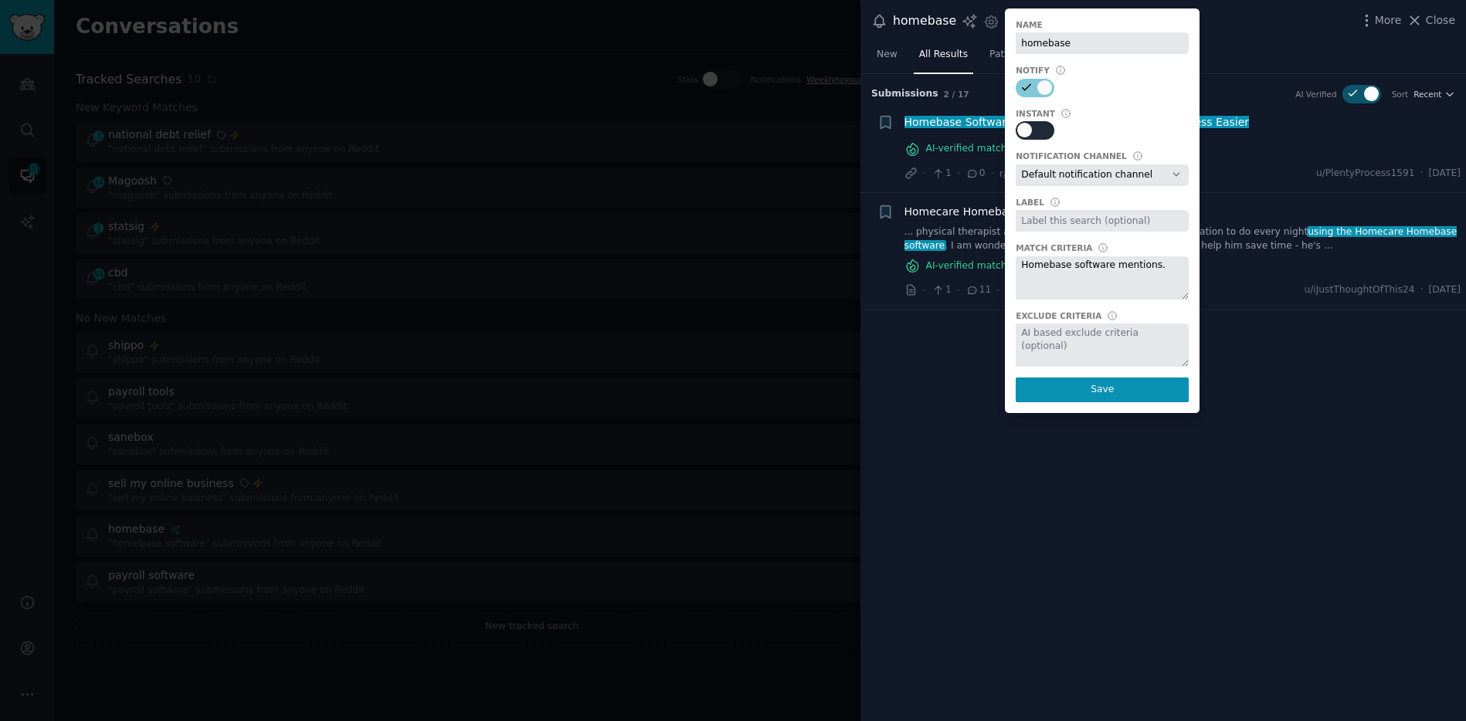
click at [1037, 131] on div at bounding box center [1041, 131] width 8 height 15
checkbox input "true"
click at [1133, 172] on select "Default notification channel Slack: [EMAIL_ADDRESS][DOMAIN_NAME] Slack: [EMAIL_…" at bounding box center [1102, 175] width 173 height 22
click at [1016, 164] on select "Default notification channel Slack: [EMAIL_ADDRESS][DOMAIN_NAME] Slack: [EMAIL_…" at bounding box center [1102, 175] width 173 height 22
click at [1133, 172] on select "Default notification channel Slack: [EMAIL_ADDRESS][DOMAIN_NAME] Slack: [EMAIL_…" at bounding box center [1102, 175] width 173 height 22
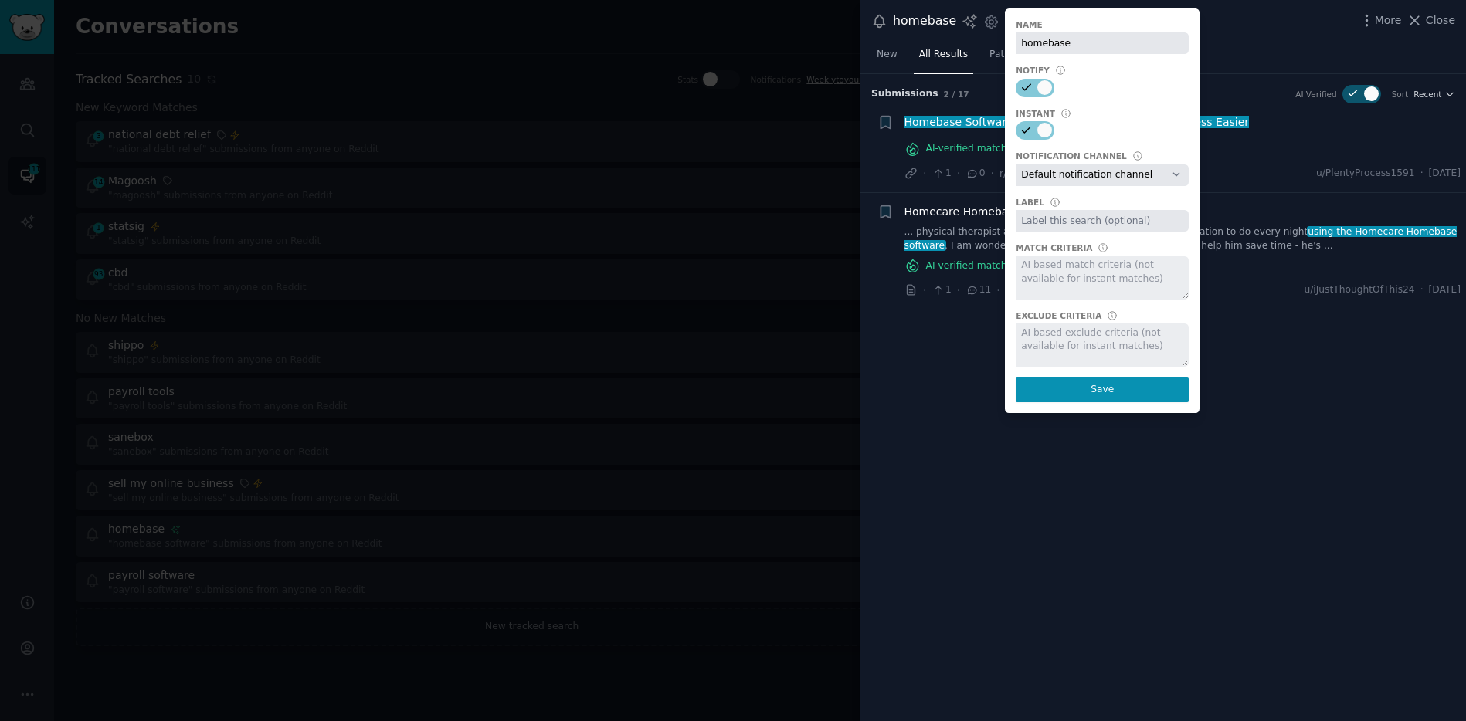
click at [1209, 14] on div "homebase Settings Notify new keyword matches right away, as opposed to your dai…" at bounding box center [1163, 21] width 584 height 21
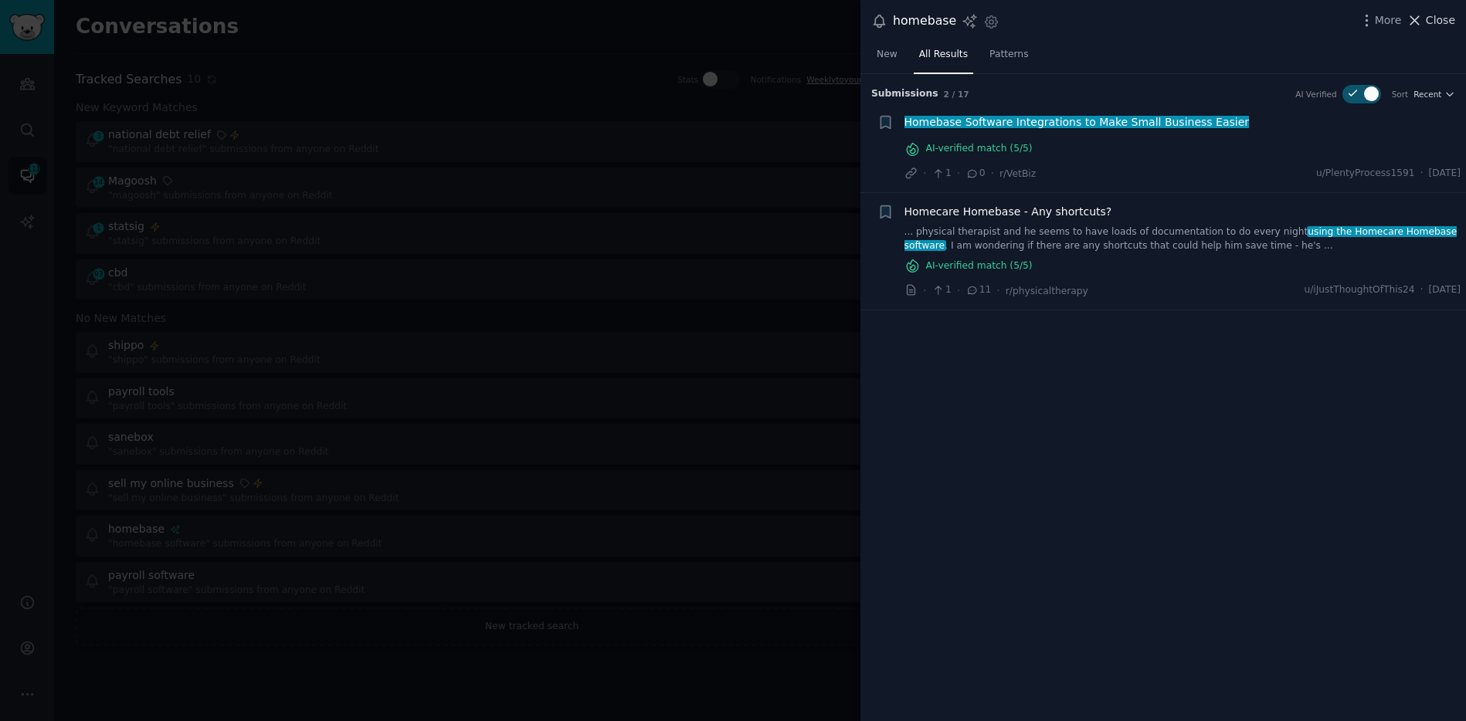
click at [1426, 17] on span "Close" at bounding box center [1440, 20] width 29 height 16
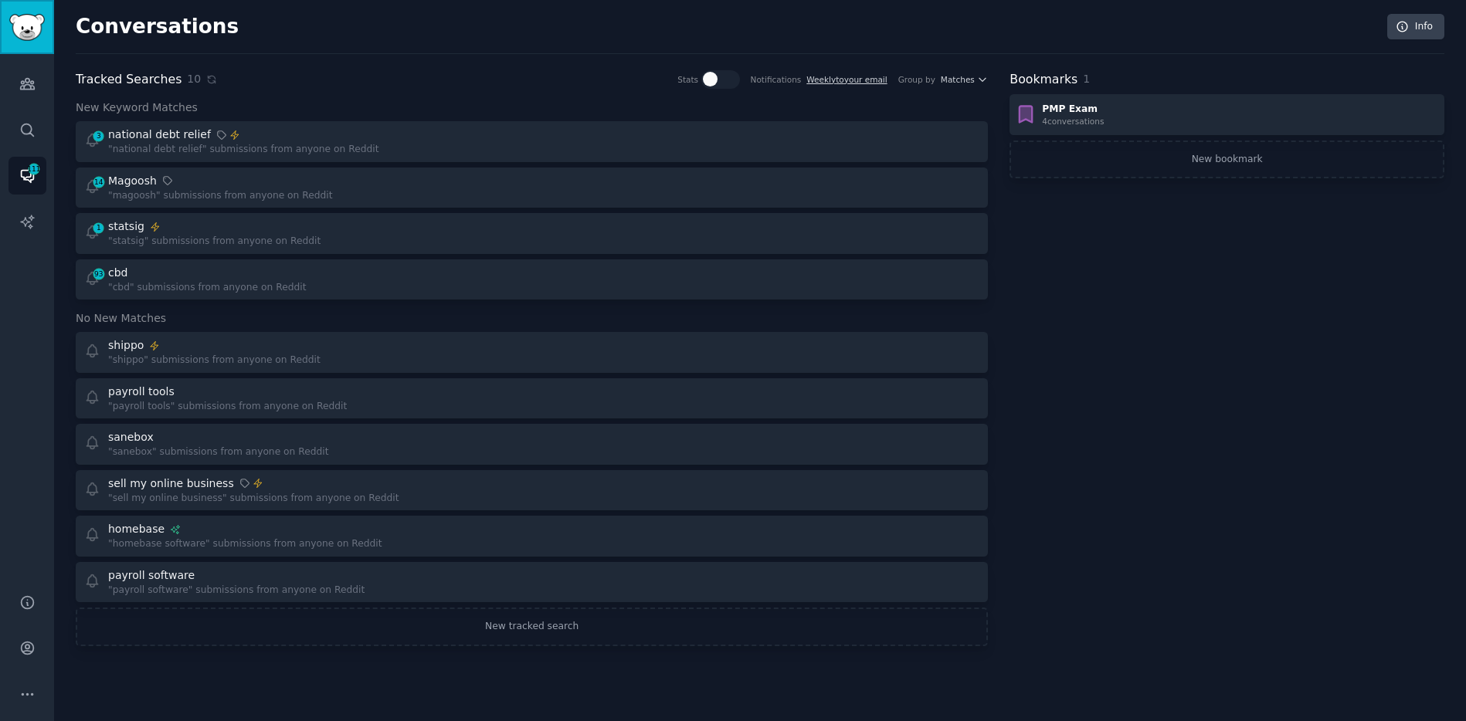
click at [24, 26] on img "Sidebar" at bounding box center [27, 27] width 36 height 27
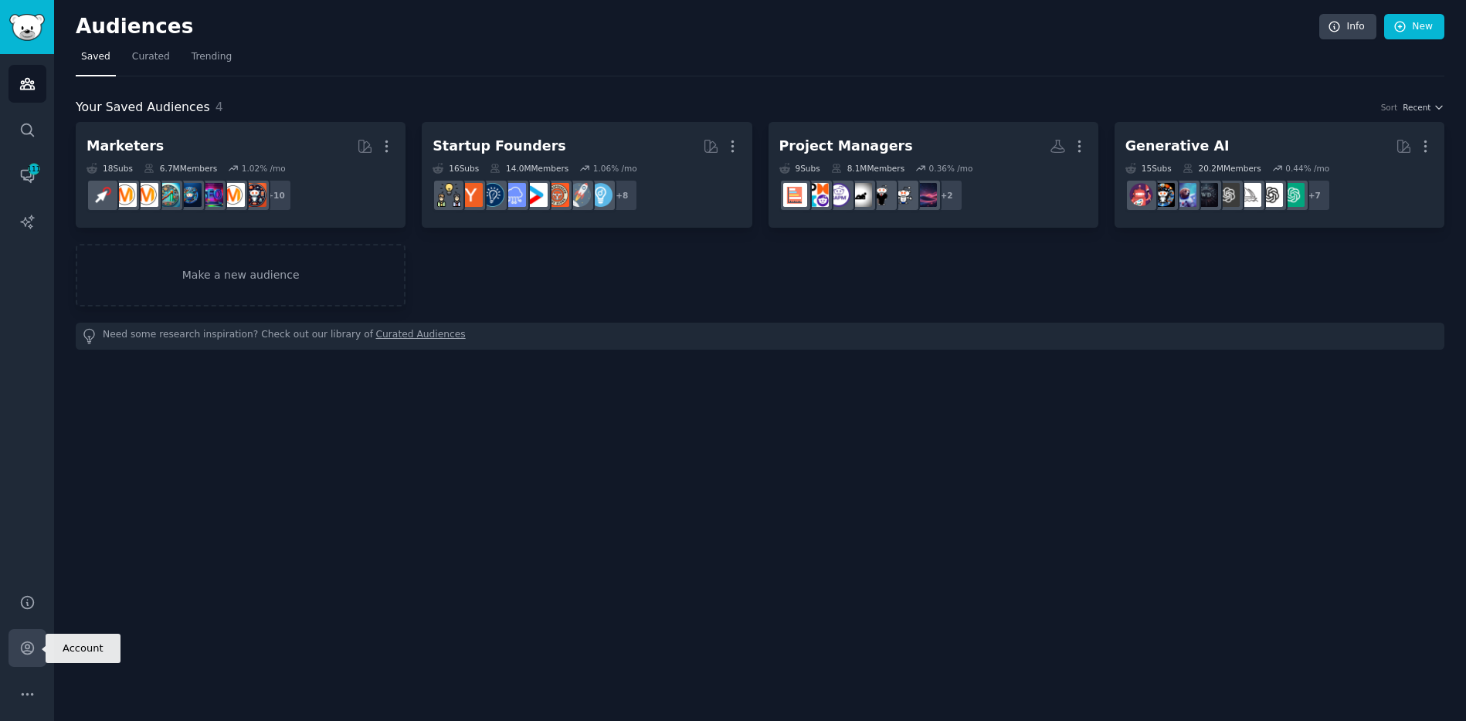
click at [38, 647] on link "Account" at bounding box center [27, 648] width 38 height 38
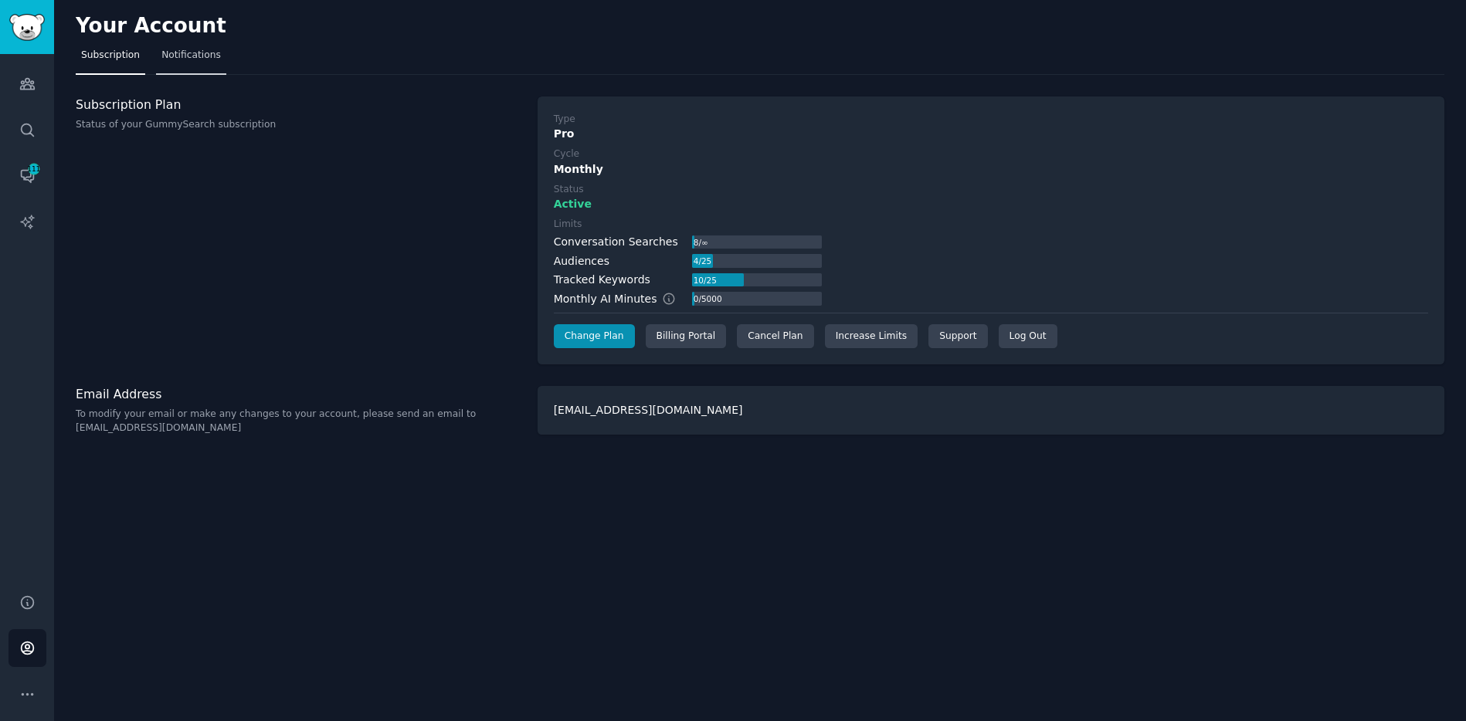
click at [189, 56] on span "Notifications" at bounding box center [190, 56] width 59 height 14
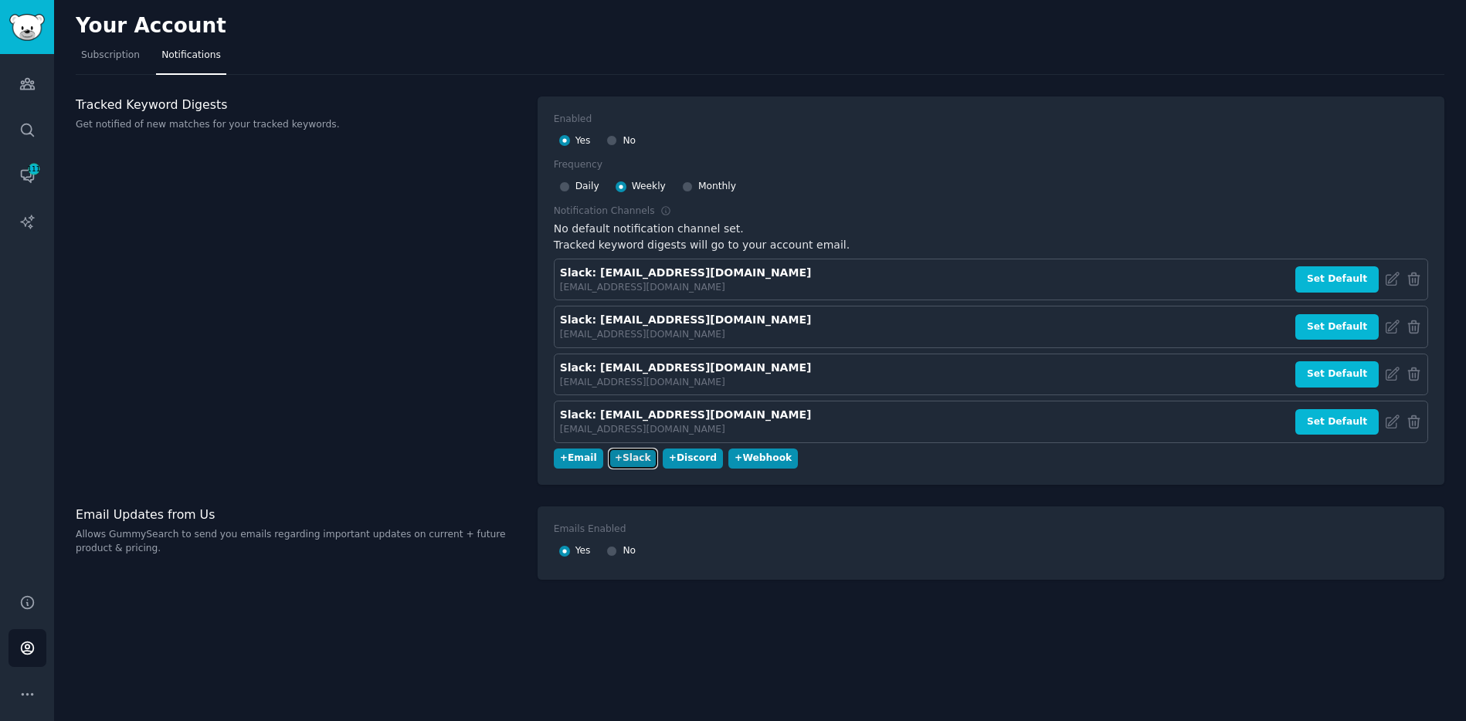
click at [633, 456] on div "+ Slack" at bounding box center [633, 459] width 36 height 14
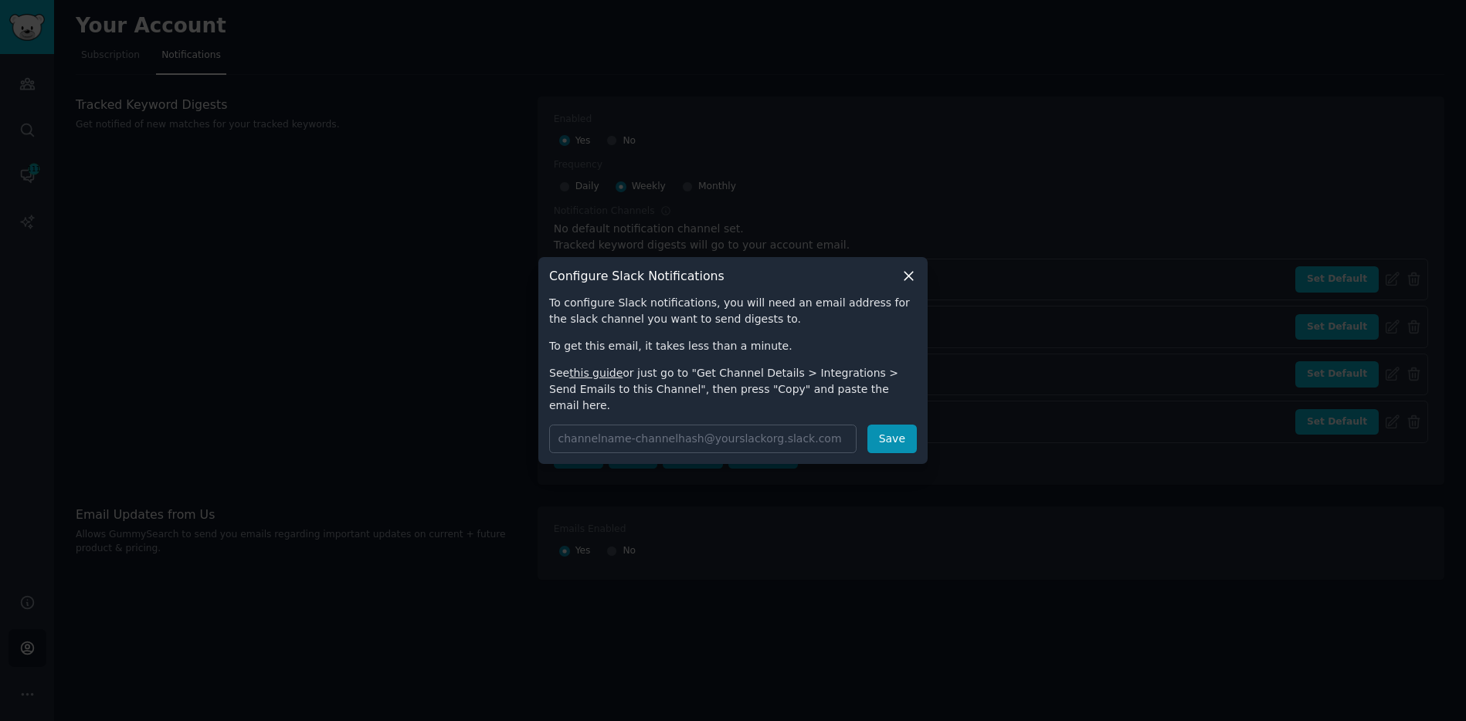
click at [594, 379] on link "this guide" at bounding box center [595, 373] width 53 height 12
click at [906, 278] on icon at bounding box center [908, 276] width 16 height 16
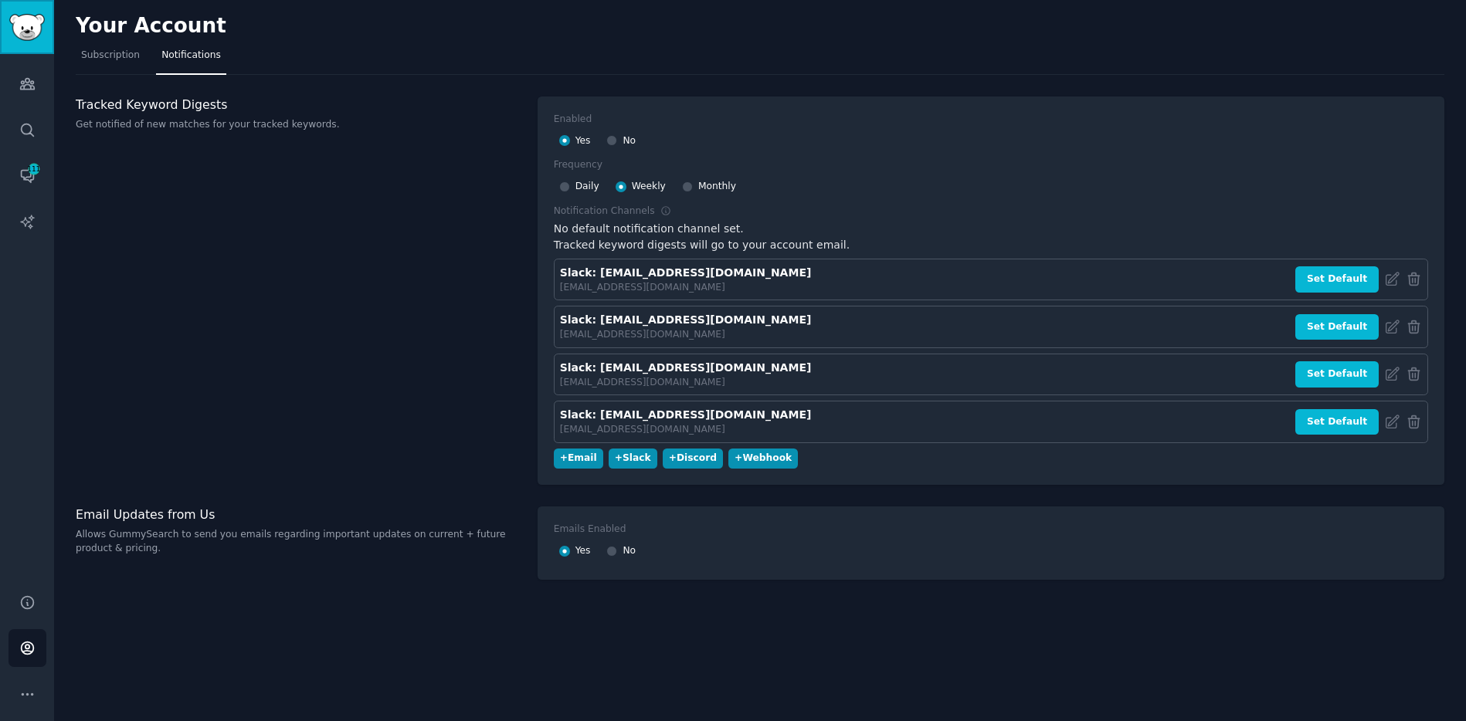
click at [29, 25] on img "Sidebar" at bounding box center [27, 27] width 36 height 27
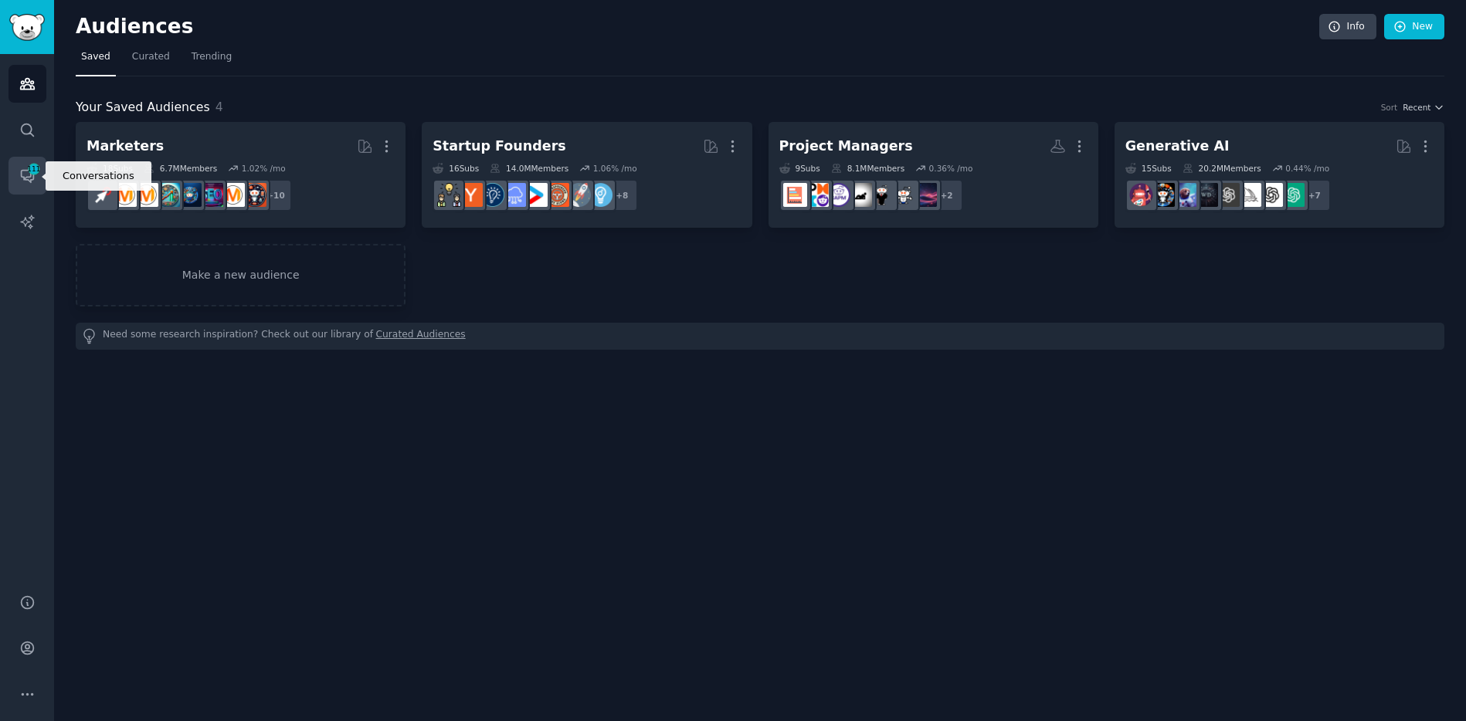
click at [31, 171] on span "111" at bounding box center [34, 169] width 14 height 11
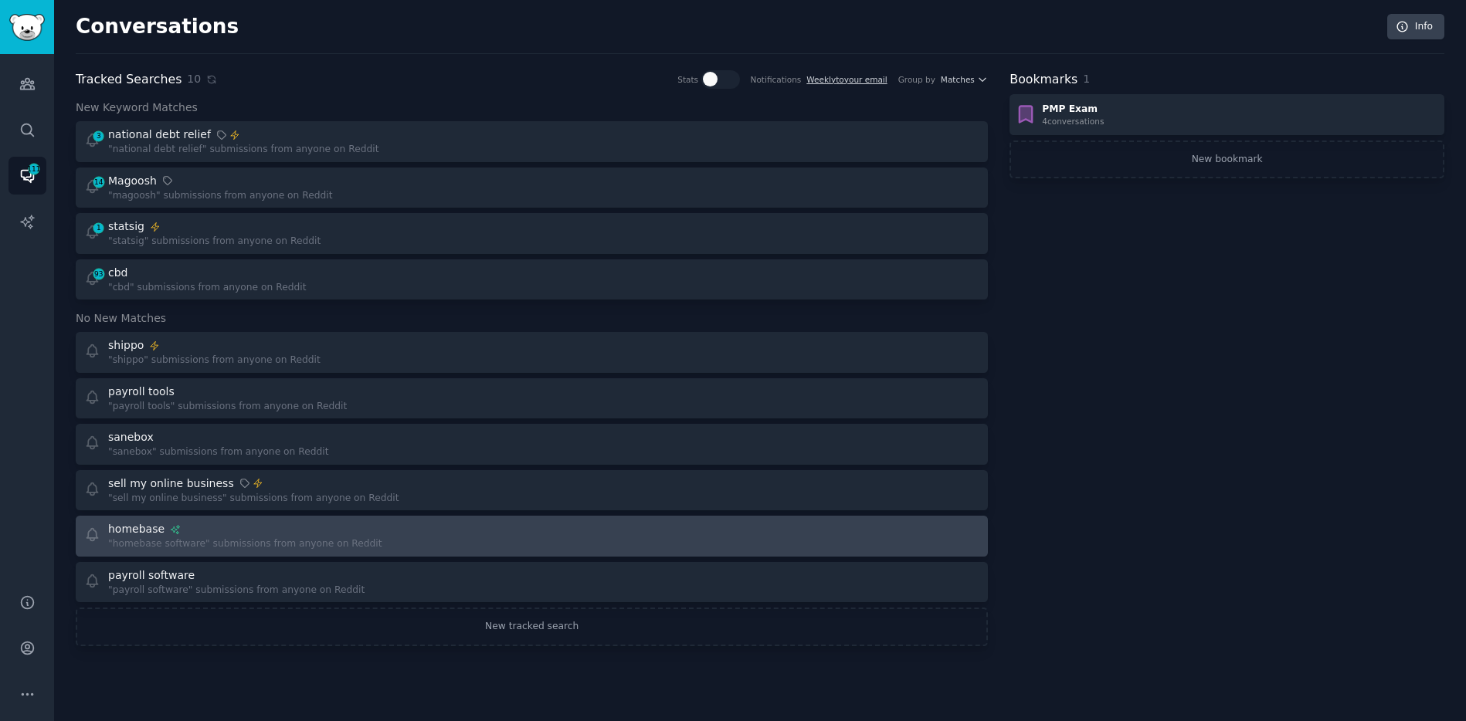
click at [240, 534] on div "homebase" at bounding box center [245, 529] width 274 height 16
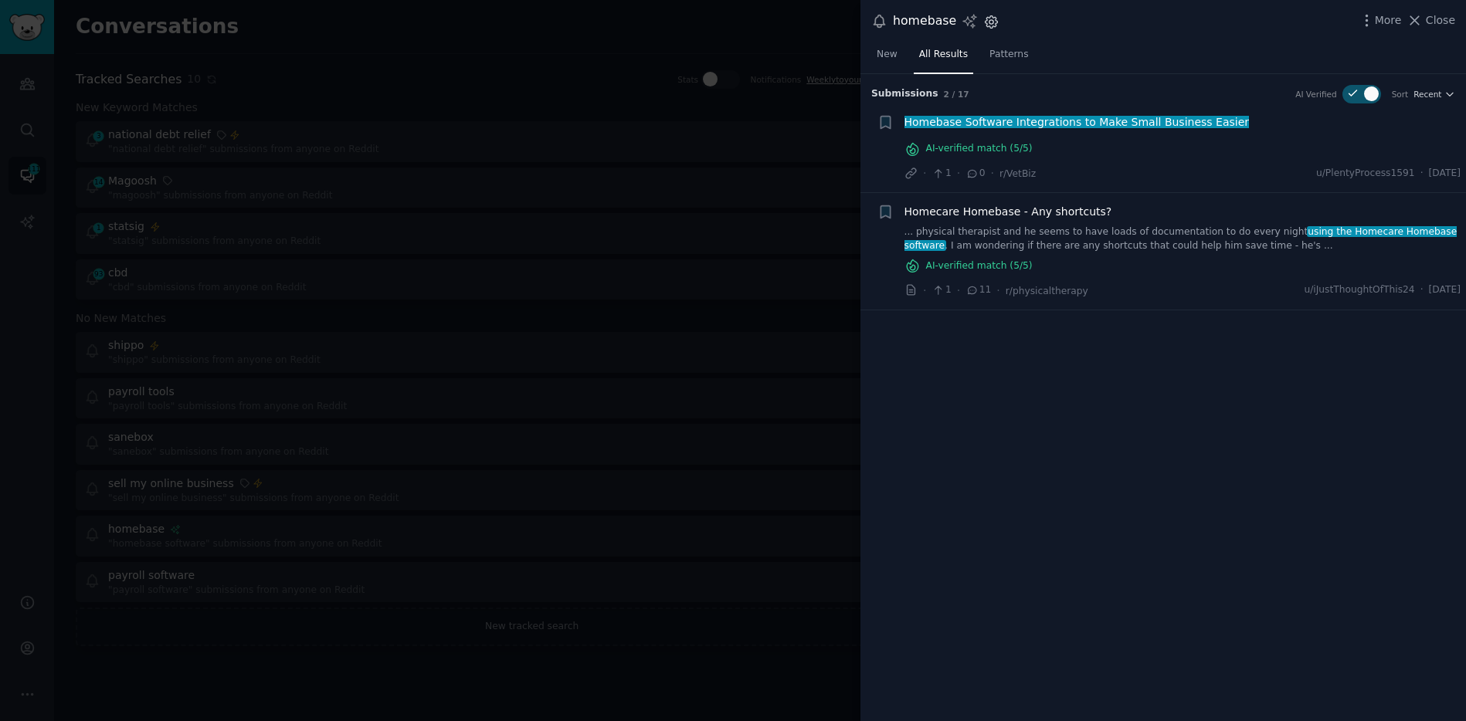
click at [983, 19] on icon "button" at bounding box center [991, 22] width 16 height 16
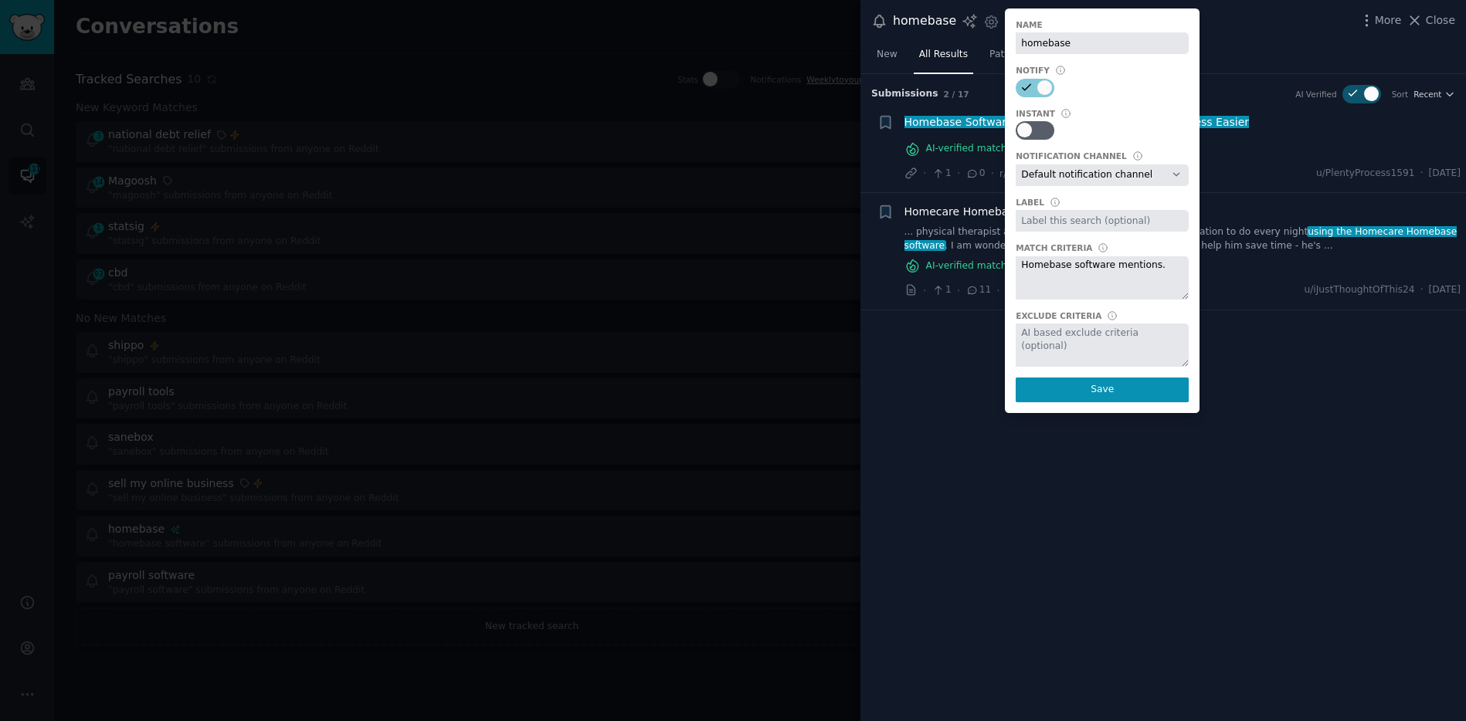
click at [1100, 344] on textarea at bounding box center [1102, 345] width 173 height 43
